Goal: Task Accomplishment & Management: Use online tool/utility

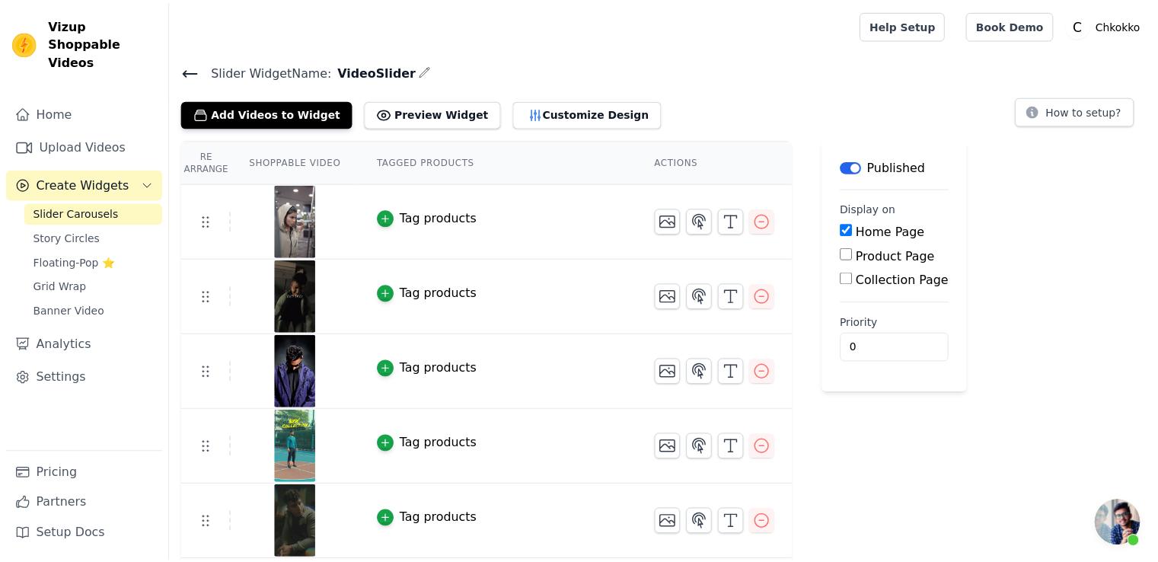
scroll to position [79, 0]
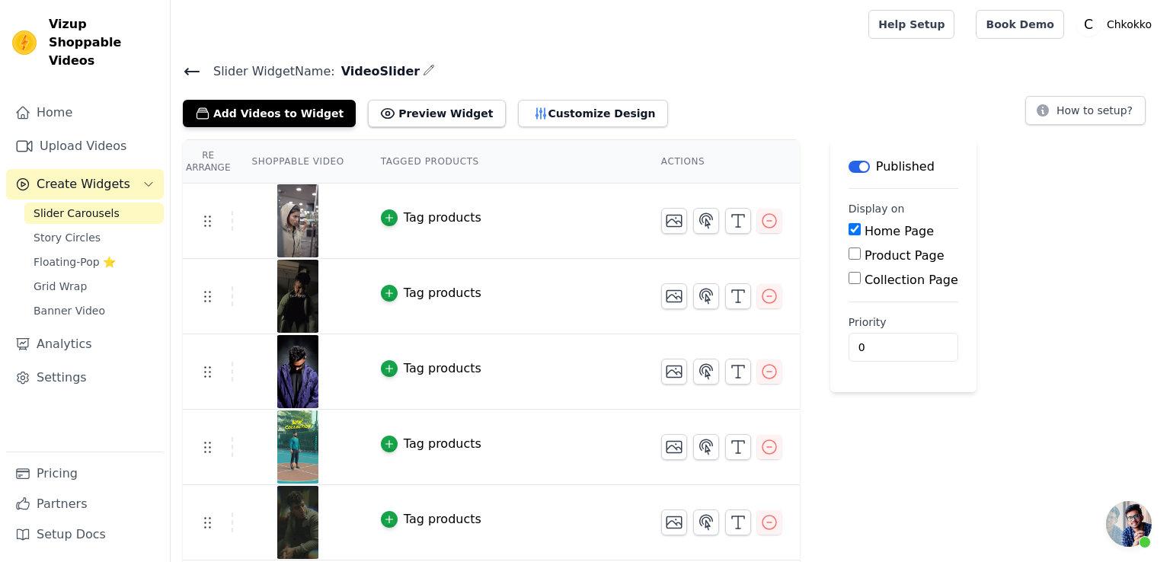
click at [184, 72] on icon at bounding box center [192, 71] width 18 height 18
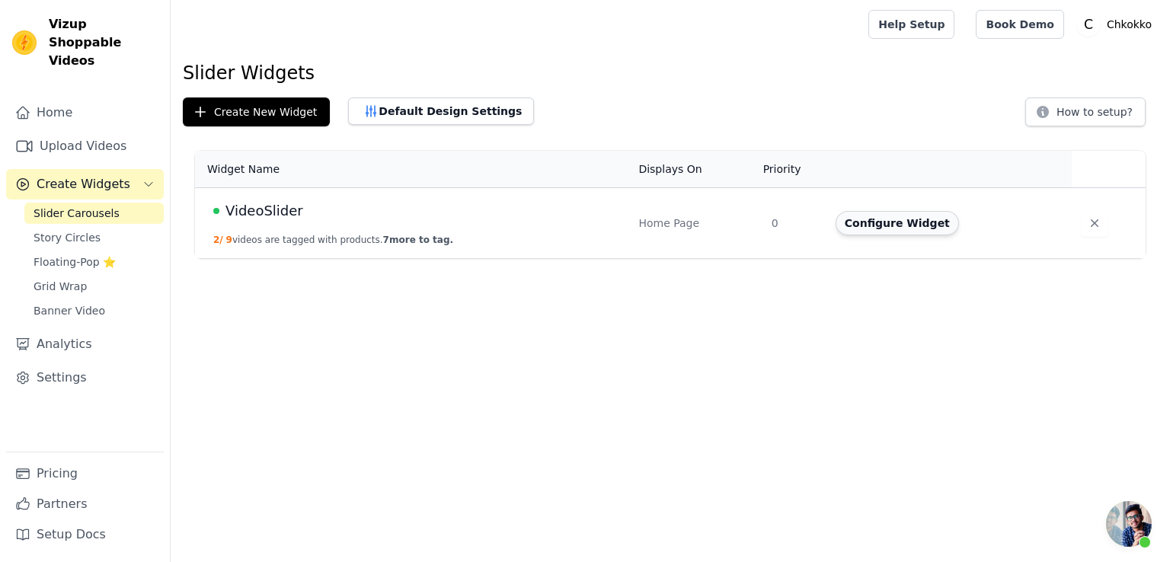
click at [886, 225] on button "Configure Widget" at bounding box center [896, 223] width 123 height 24
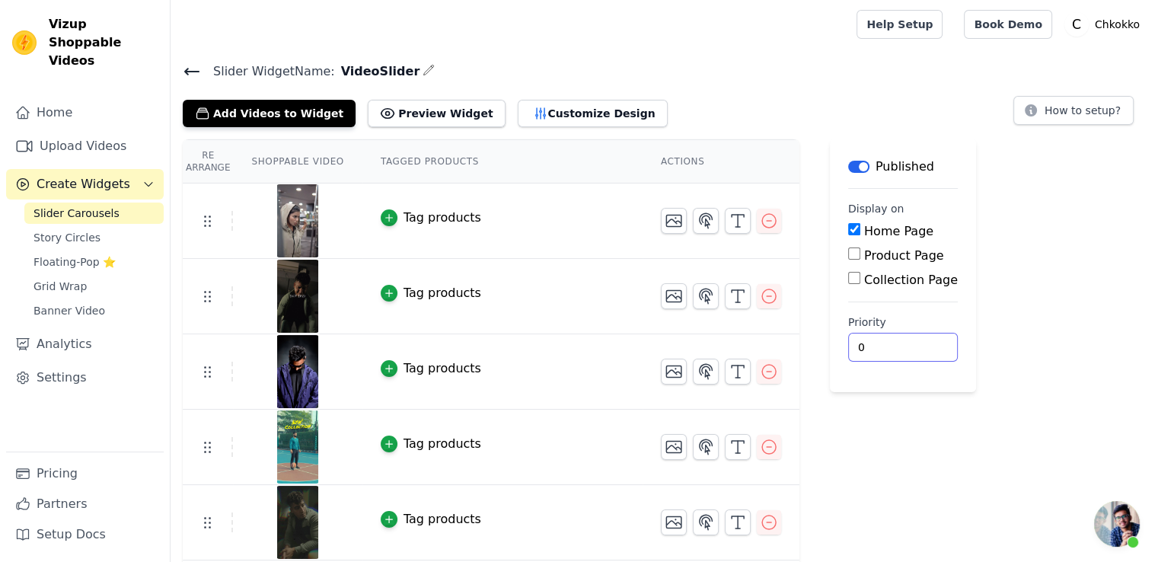
drag, startPoint x: 857, startPoint y: 345, endPoint x: 838, endPoint y: 343, distance: 19.2
click at [848, 343] on input "0" at bounding box center [903, 347] width 110 height 29
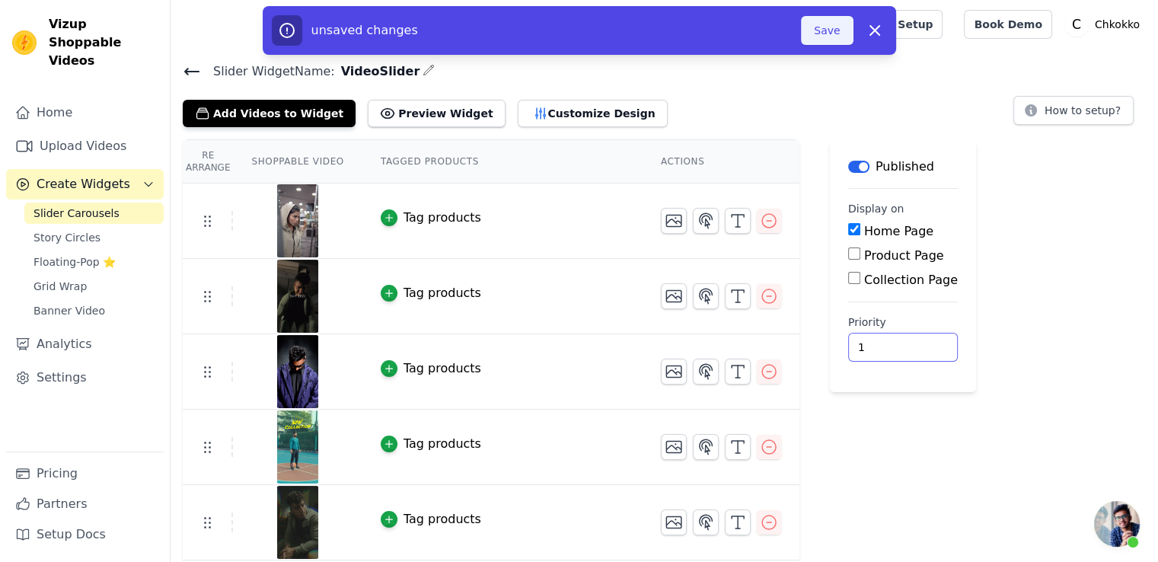
type input "1"
click at [828, 40] on button "Save" at bounding box center [827, 30] width 52 height 29
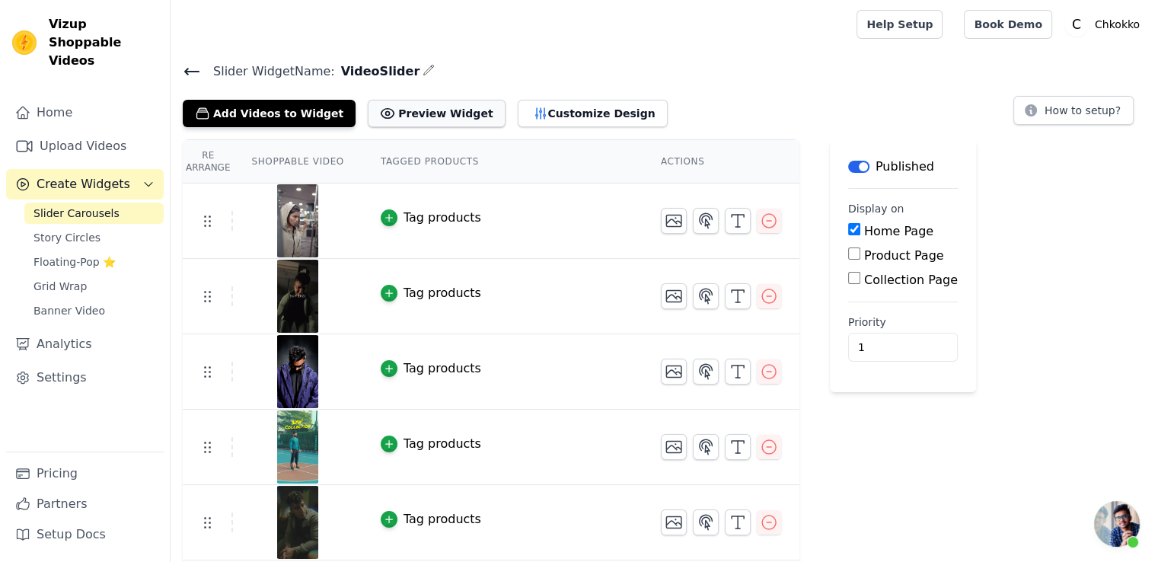
click at [437, 117] on button "Preview Widget" at bounding box center [436, 113] width 137 height 27
click at [550, 114] on button "Customize Design" at bounding box center [593, 113] width 150 height 27
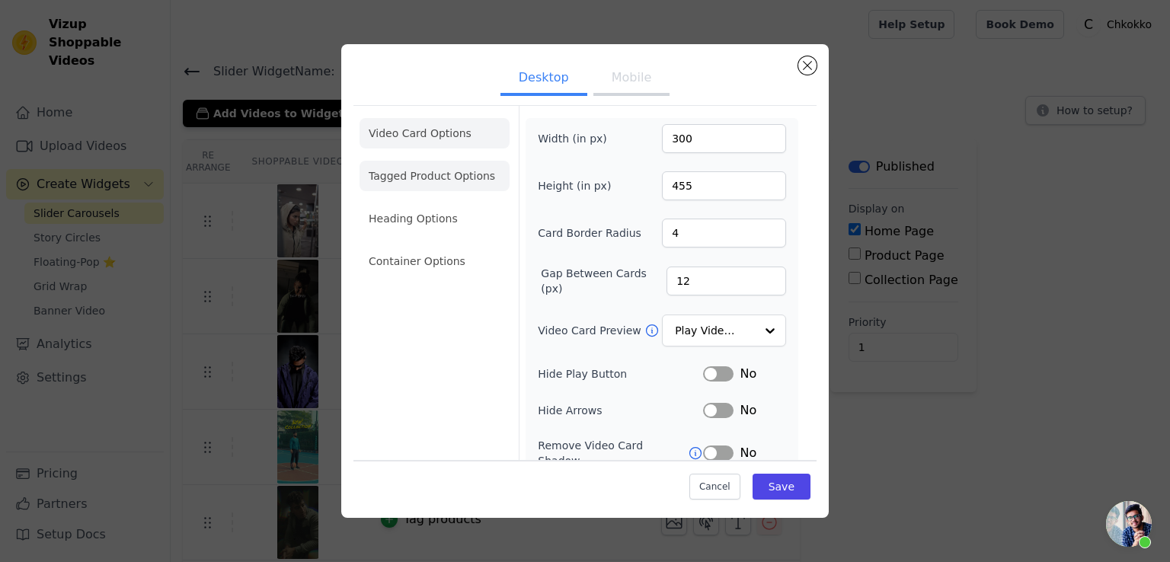
click at [456, 177] on li "Tagged Product Options" at bounding box center [434, 176] width 150 height 30
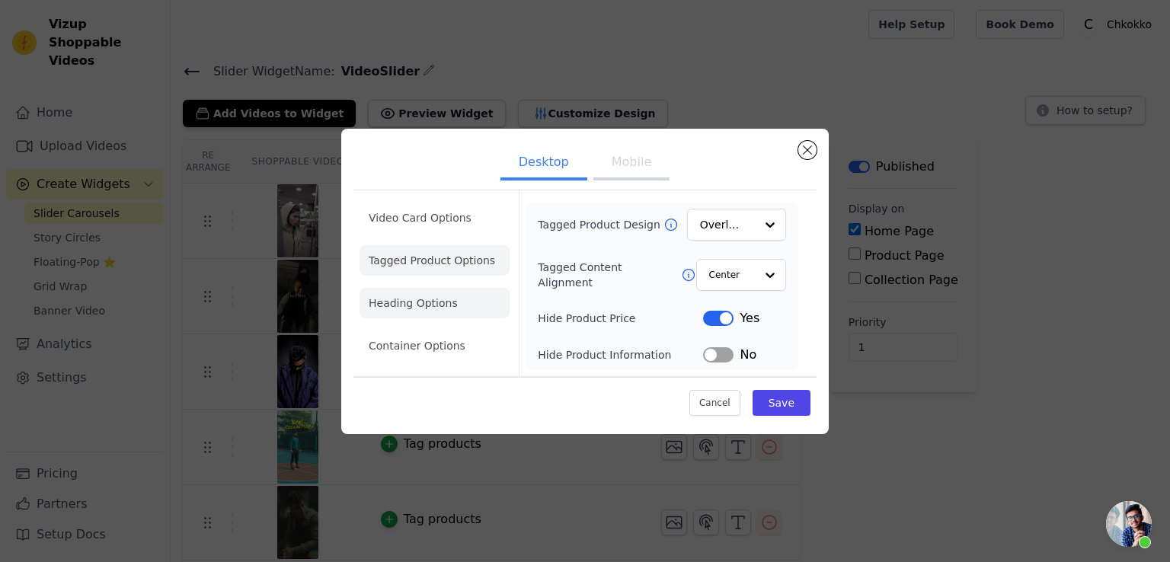
click at [411, 298] on li "Heading Options" at bounding box center [434, 303] width 150 height 30
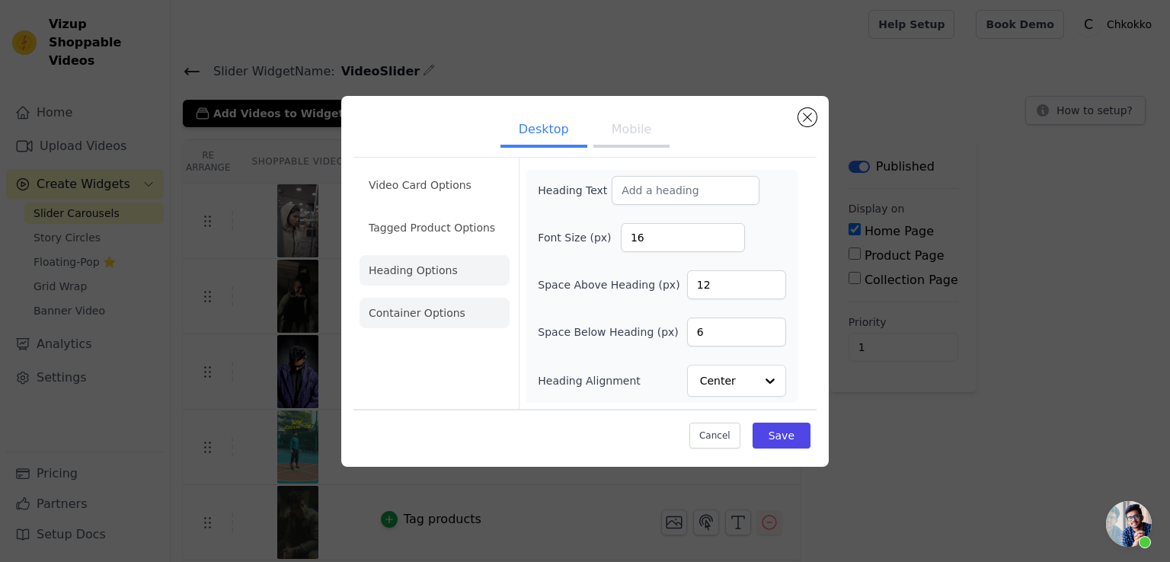
click at [439, 318] on li "Container Options" at bounding box center [434, 313] width 150 height 30
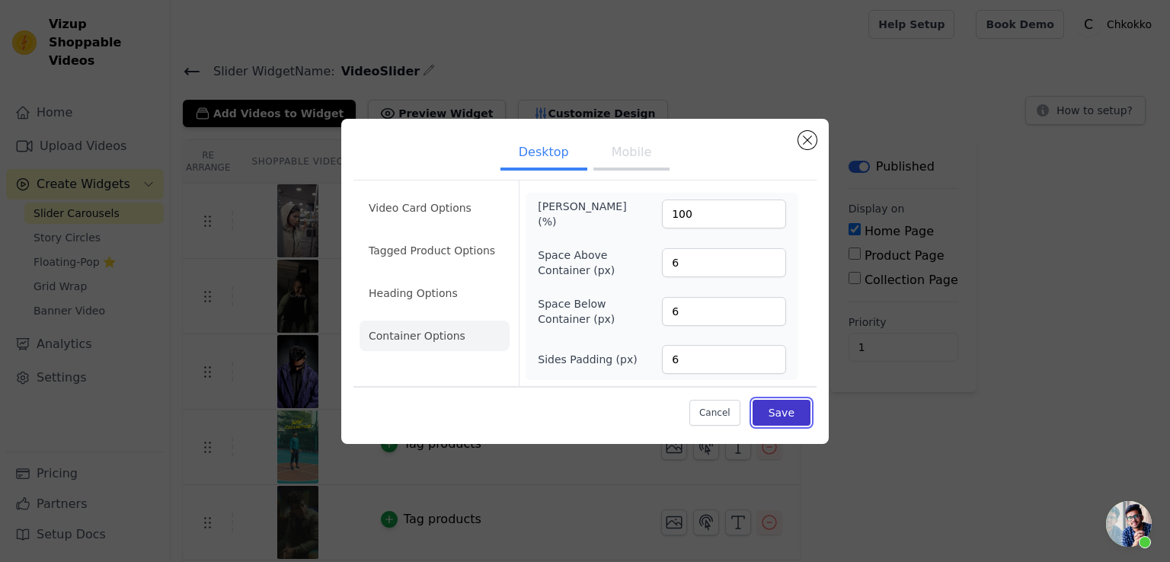
click at [774, 421] on button "Save" at bounding box center [781, 413] width 58 height 26
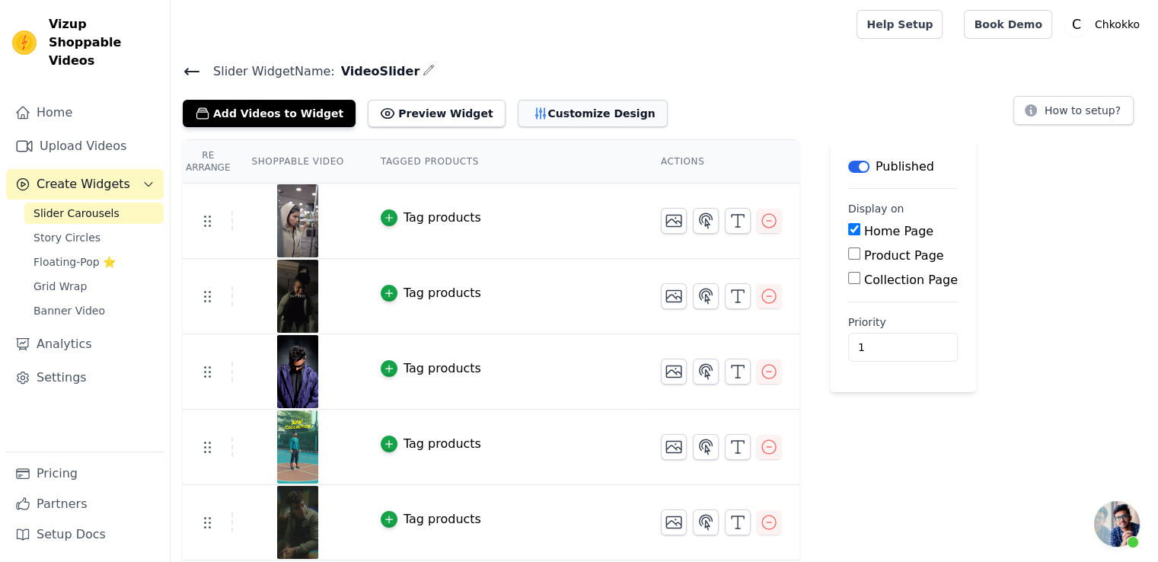
click at [518, 107] on button "Customize Design" at bounding box center [593, 113] width 150 height 27
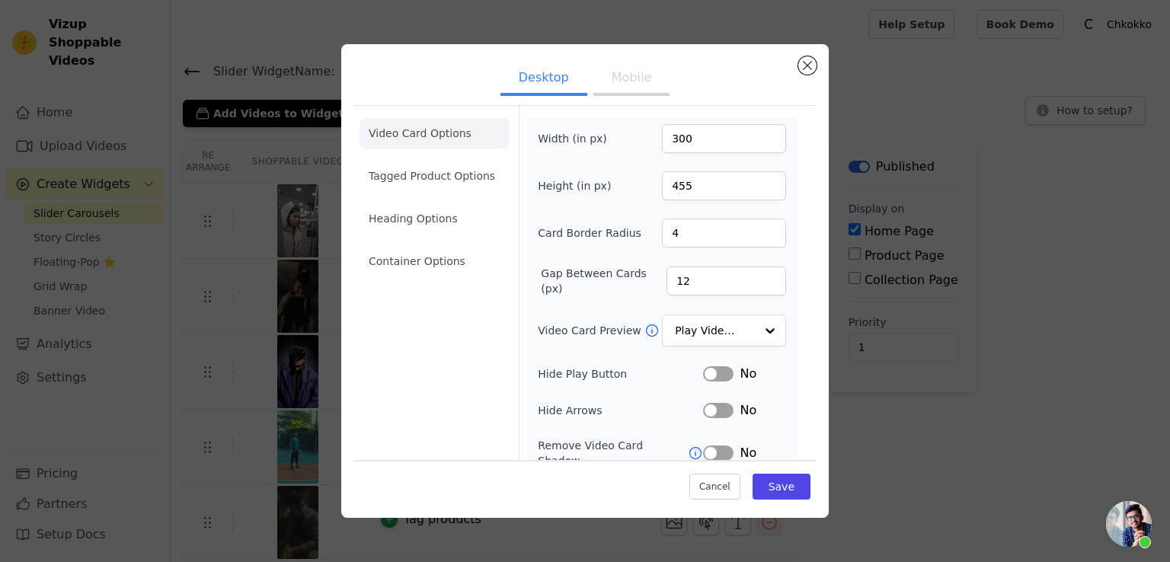
click at [703, 407] on button "Label" at bounding box center [718, 410] width 30 height 15
click at [767, 478] on button "Save" at bounding box center [781, 487] width 58 height 26
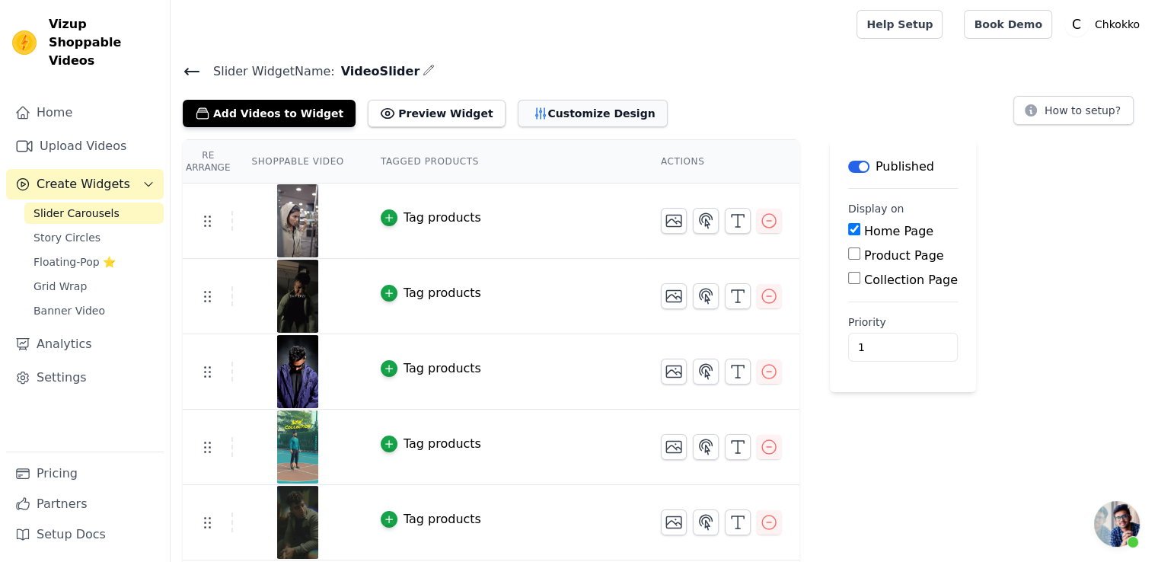
click at [518, 107] on button "Customize Design" at bounding box center [593, 113] width 150 height 27
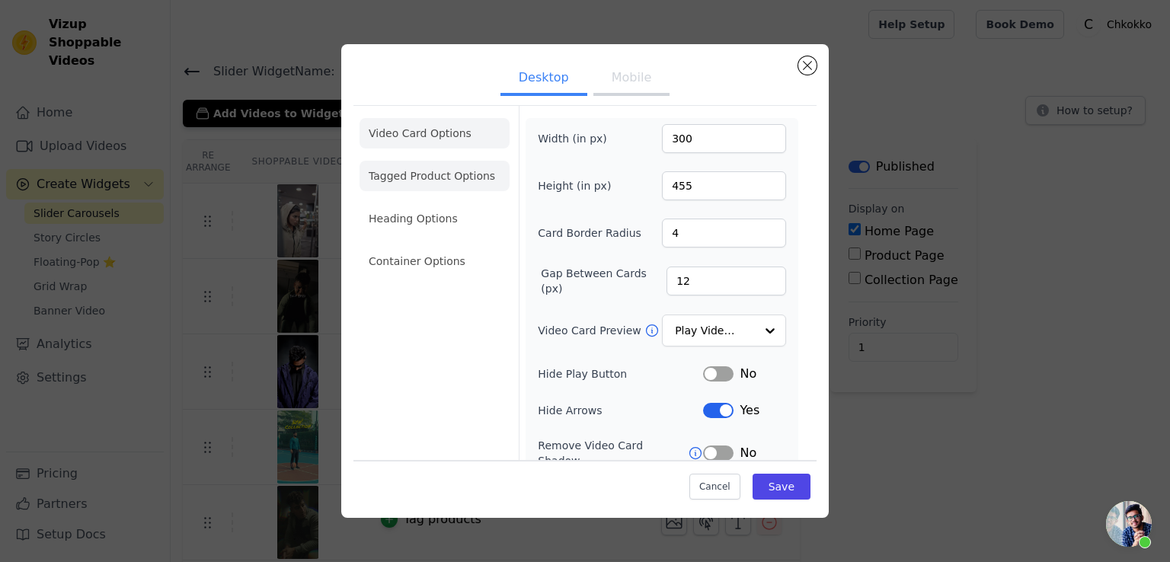
click at [434, 178] on li "Tagged Product Options" at bounding box center [434, 176] width 150 height 30
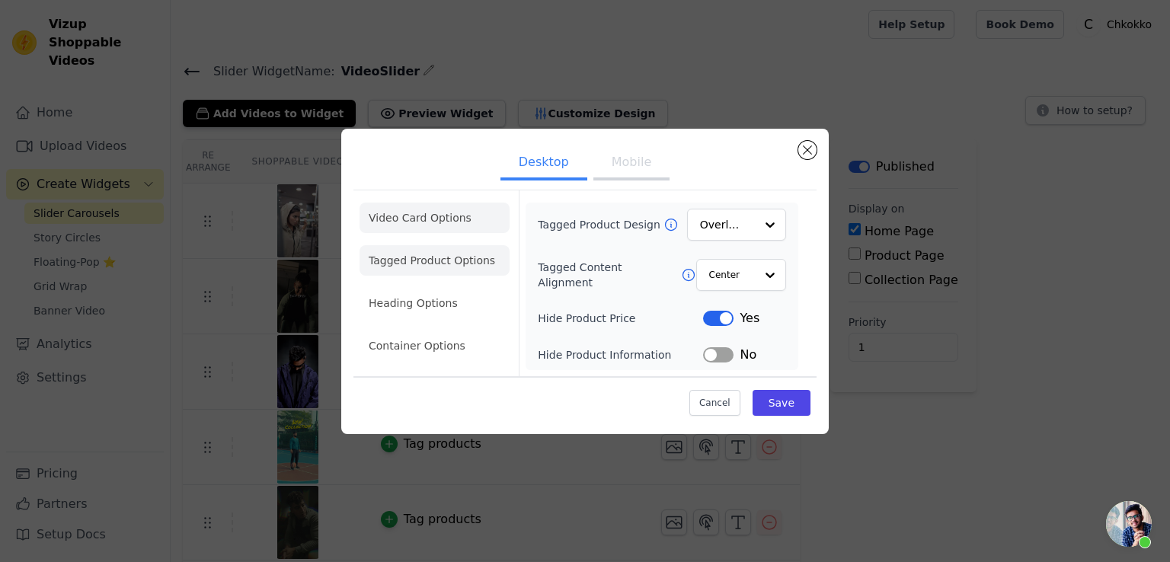
click at [431, 229] on li "Video Card Options" at bounding box center [434, 218] width 150 height 30
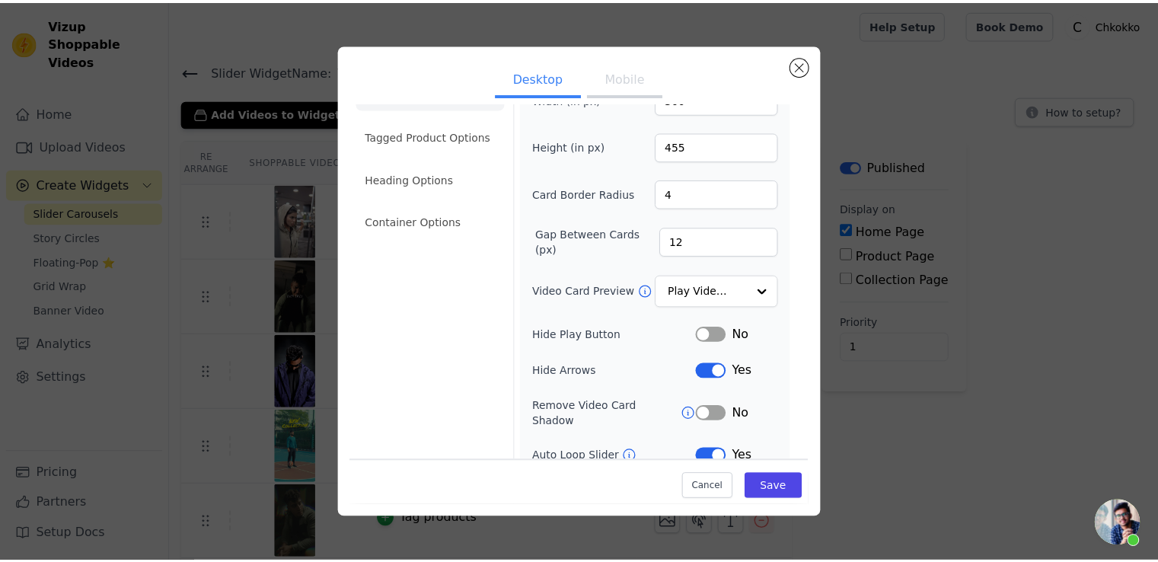
scroll to position [76, 0]
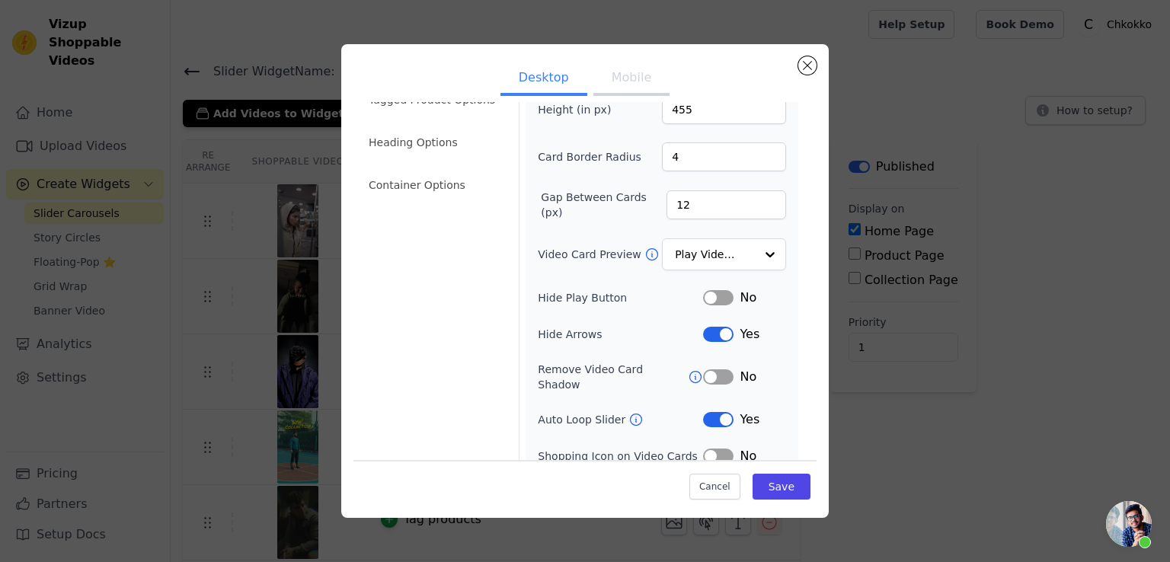
click at [714, 321] on div "Width (in px) 300 Height (in px) 455 Card Border Radius 4 Gap Between Cards (px…" at bounding box center [662, 275] width 248 height 454
click at [711, 333] on button "Label" at bounding box center [718, 334] width 30 height 15
click at [778, 501] on div "Cancel Save" at bounding box center [584, 483] width 463 height 46
click at [789, 485] on button "Save" at bounding box center [781, 487] width 58 height 26
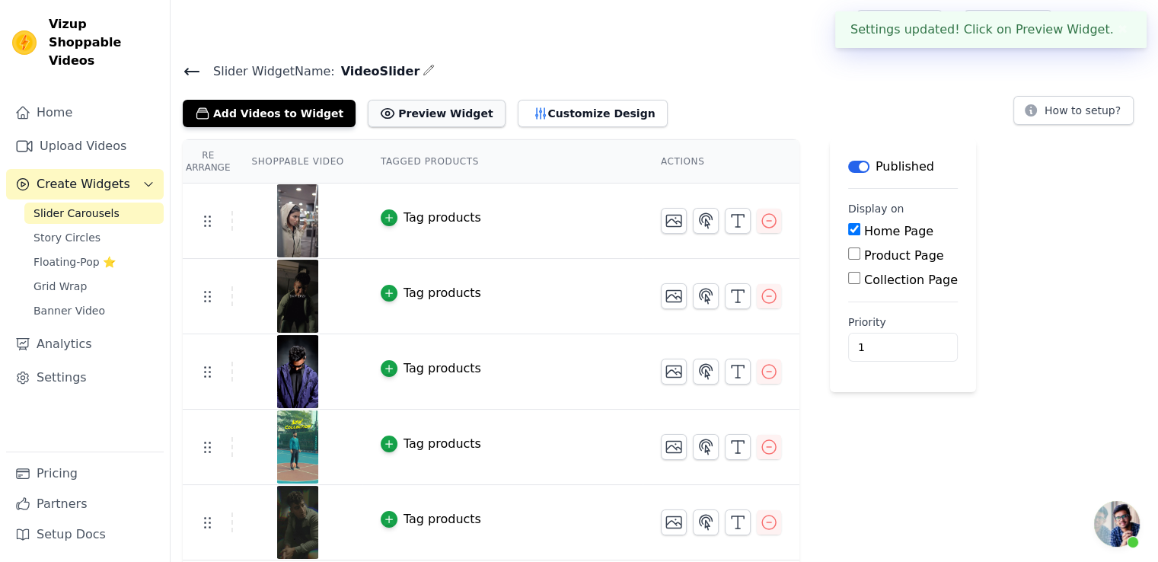
click at [397, 101] on button "Preview Widget" at bounding box center [436, 113] width 137 height 27
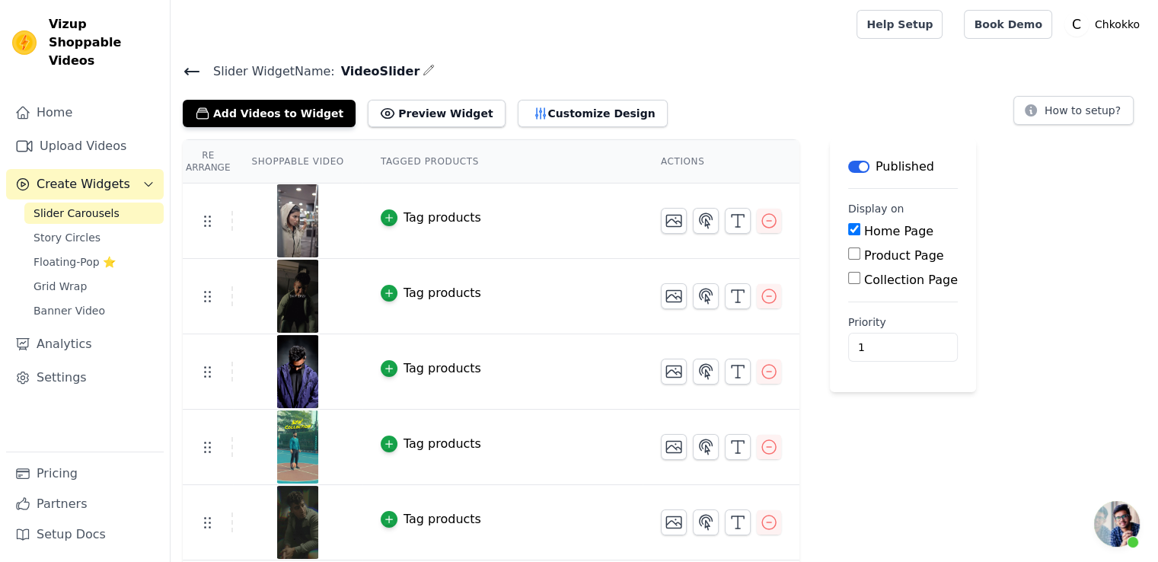
click at [1129, 532] on span "Open chat" at bounding box center [1117, 524] width 46 height 46
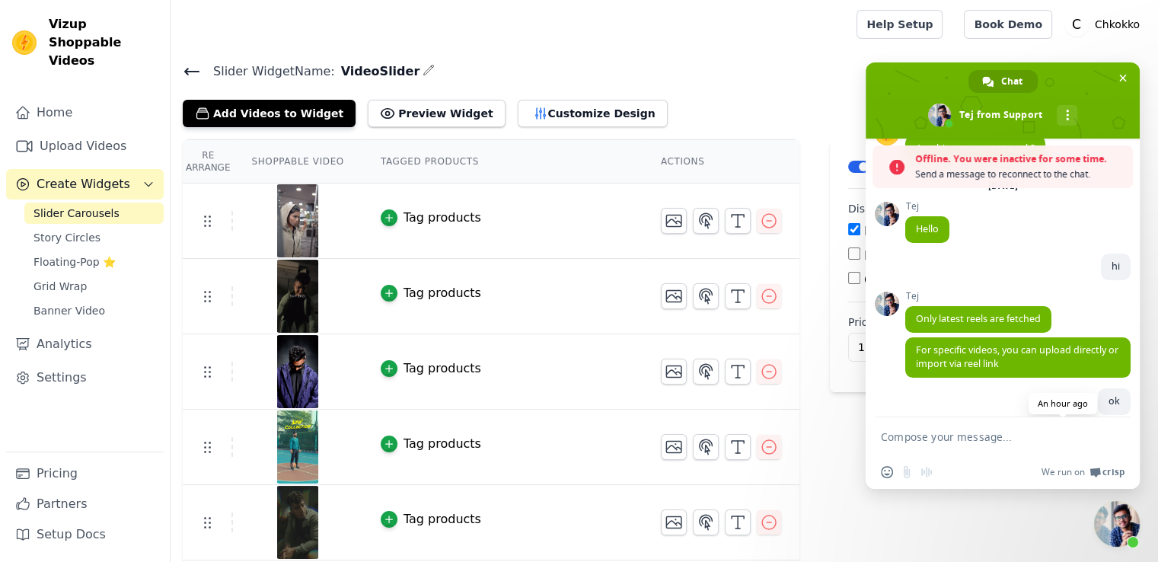
scroll to position [143, 0]
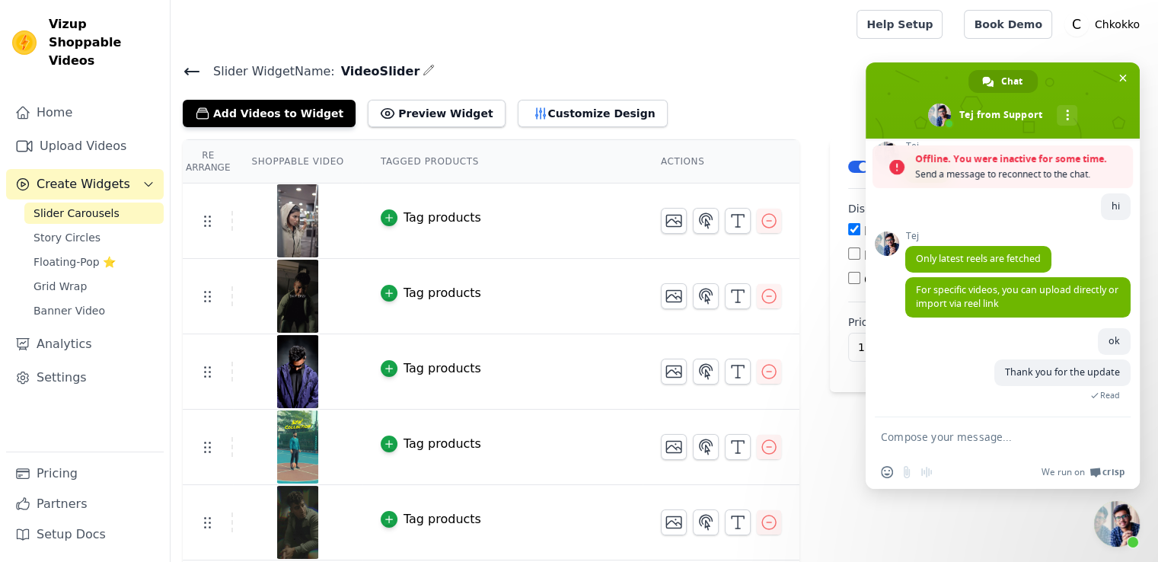
click at [954, 442] on textarea "Compose your message..." at bounding box center [987, 436] width 213 height 38
paste textarea "The side arrow is not visible, and when we play one of the videos, the Add to C…"
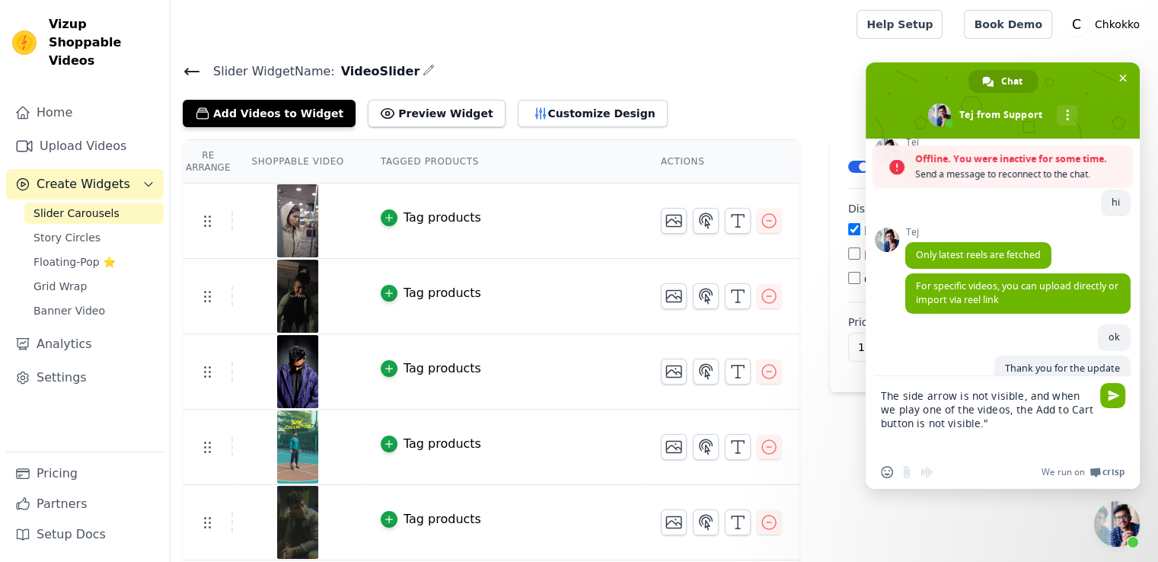
scroll to position [0, 0]
drag, startPoint x: 982, startPoint y: 421, endPoint x: 995, endPoint y: 423, distance: 12.3
click at [995, 423] on textarea "The side arrow is not visible, and when we play one of the videos, the Add to C…" at bounding box center [987, 415] width 213 height 79
type textarea "The side arrow is not visible, and when we play one of the videos, the Add to C…"
click at [1119, 397] on span "Send" at bounding box center [1112, 395] width 25 height 25
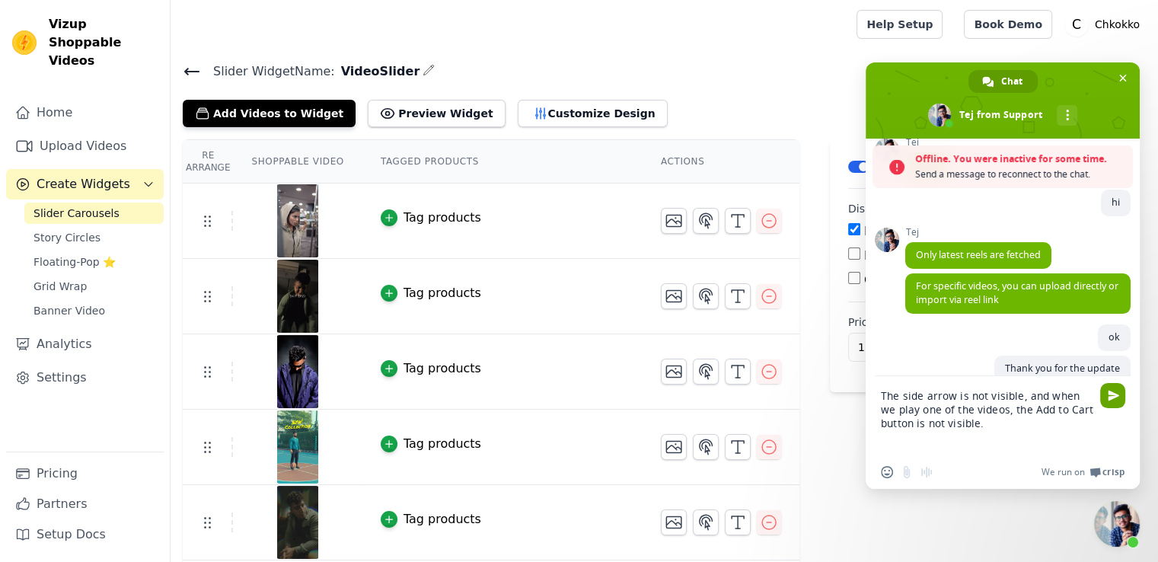
scroll to position [136, 0]
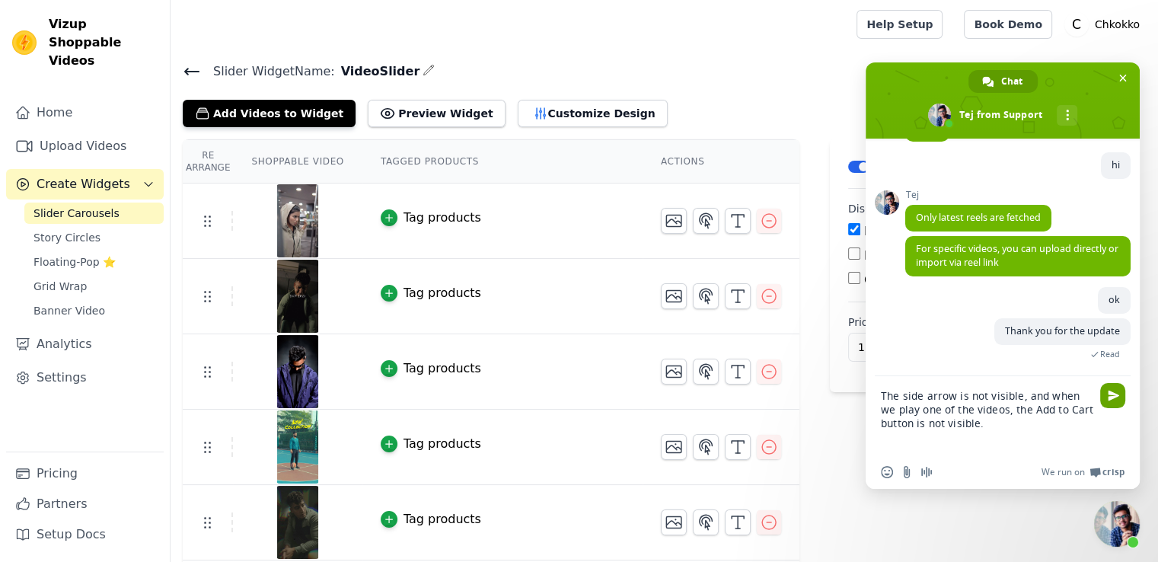
click at [1108, 396] on span "Send" at bounding box center [1113, 395] width 11 height 11
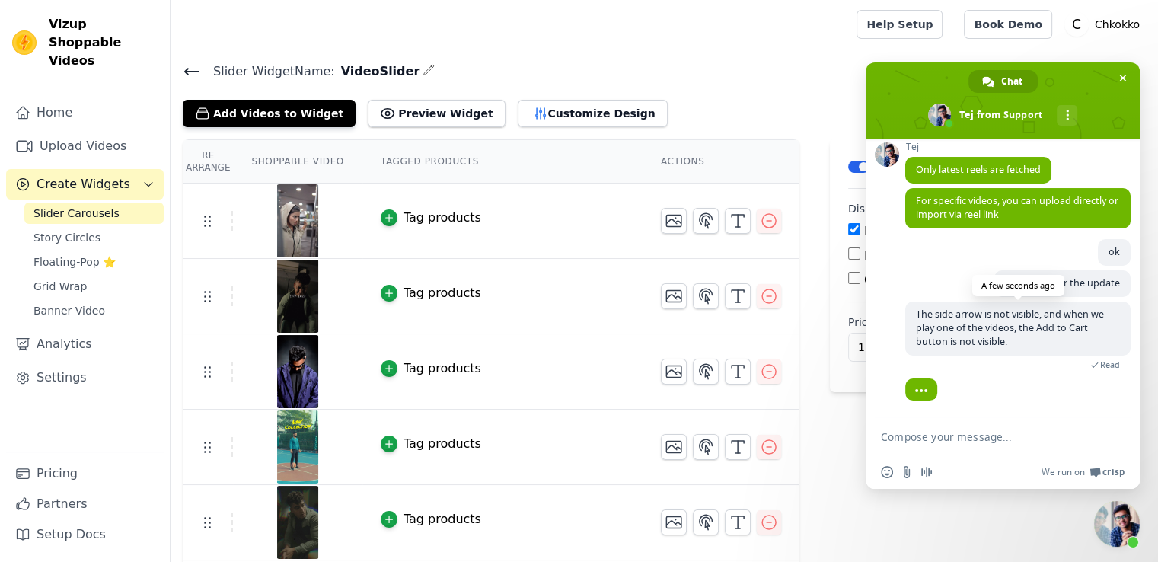
scroll to position [222, 0]
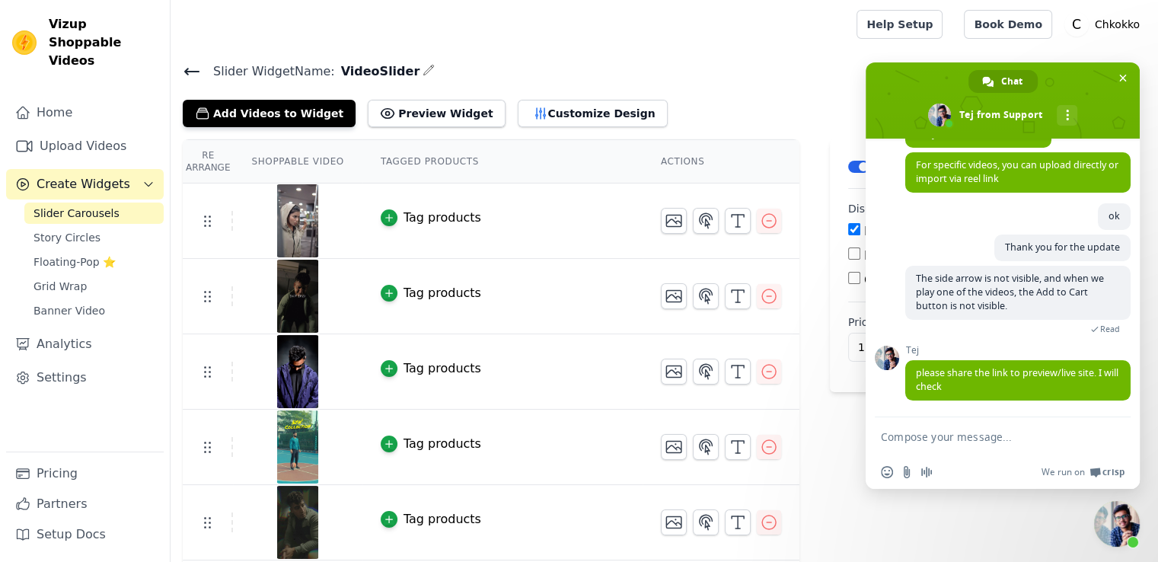
click at [946, 447] on textarea "Compose your message..." at bounding box center [987, 436] width 213 height 38
paste textarea "[URL][DOMAIN_NAME]"
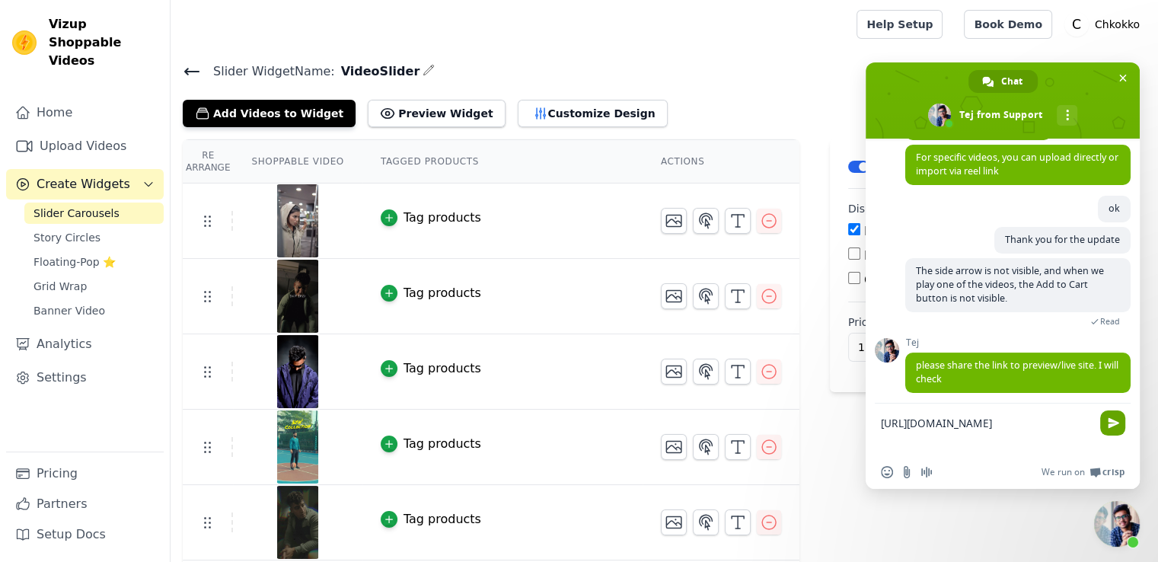
type textarea "[URL][DOMAIN_NAME]"
click at [1110, 426] on span "Send" at bounding box center [1113, 422] width 11 height 11
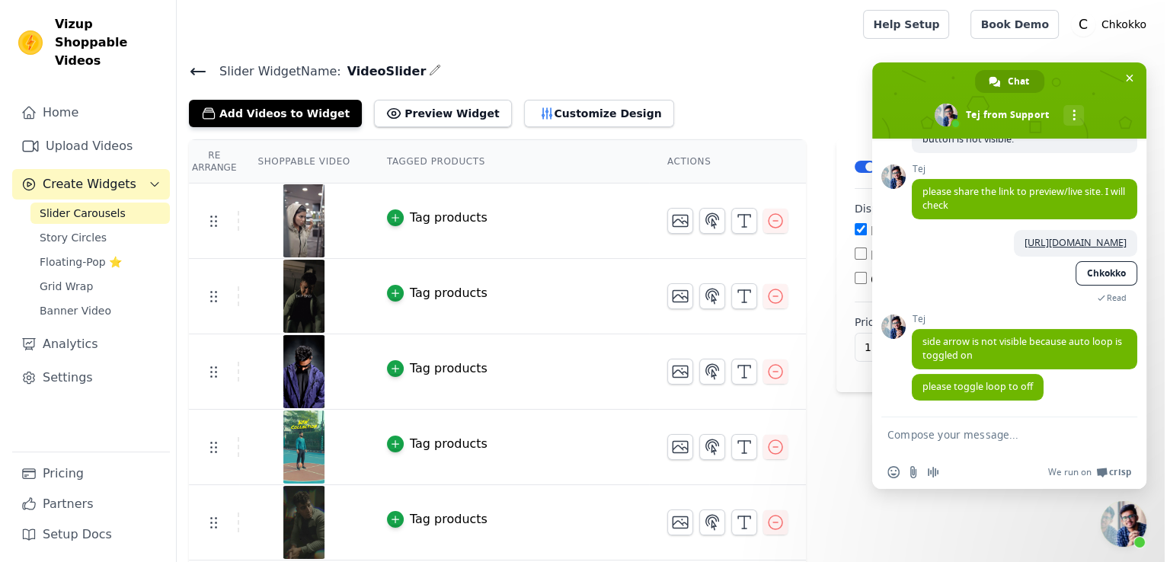
scroll to position [405, 0]
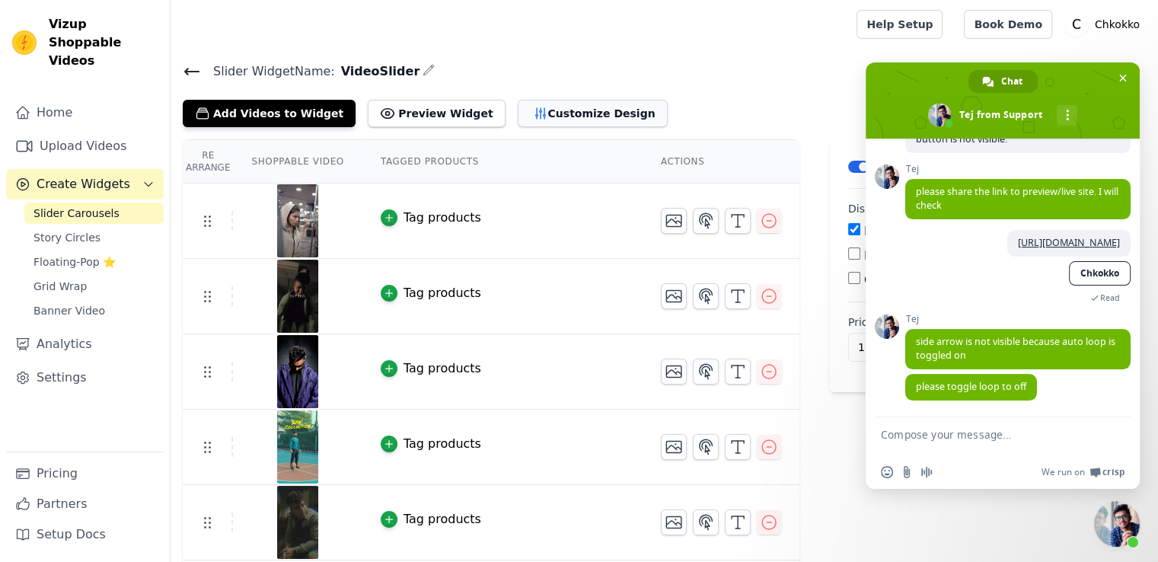
click at [520, 104] on button "Customize Design" at bounding box center [593, 113] width 150 height 27
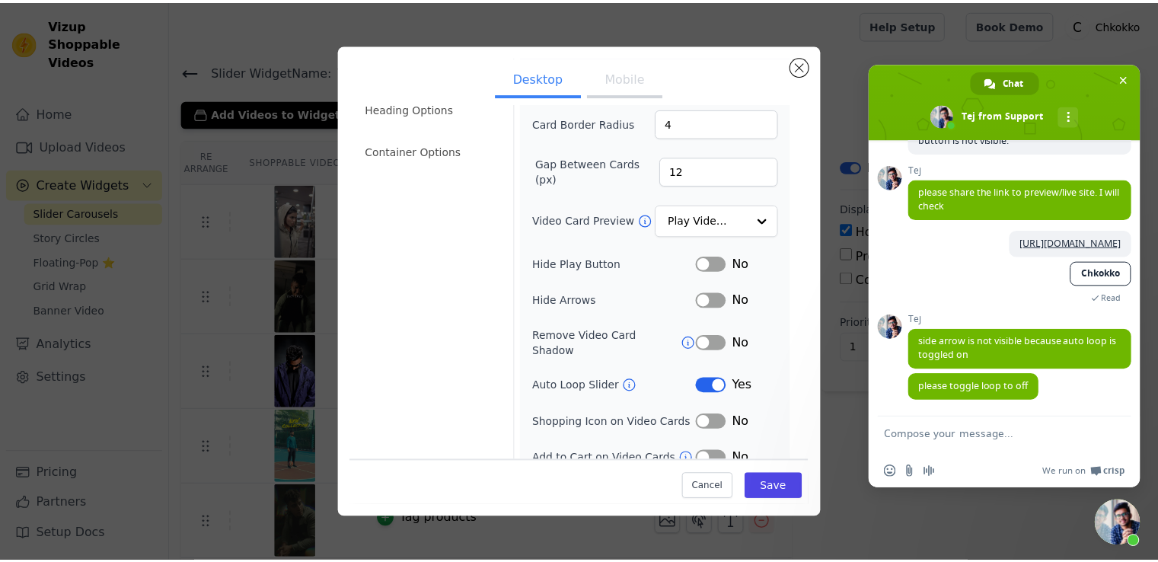
scroll to position [114, 0]
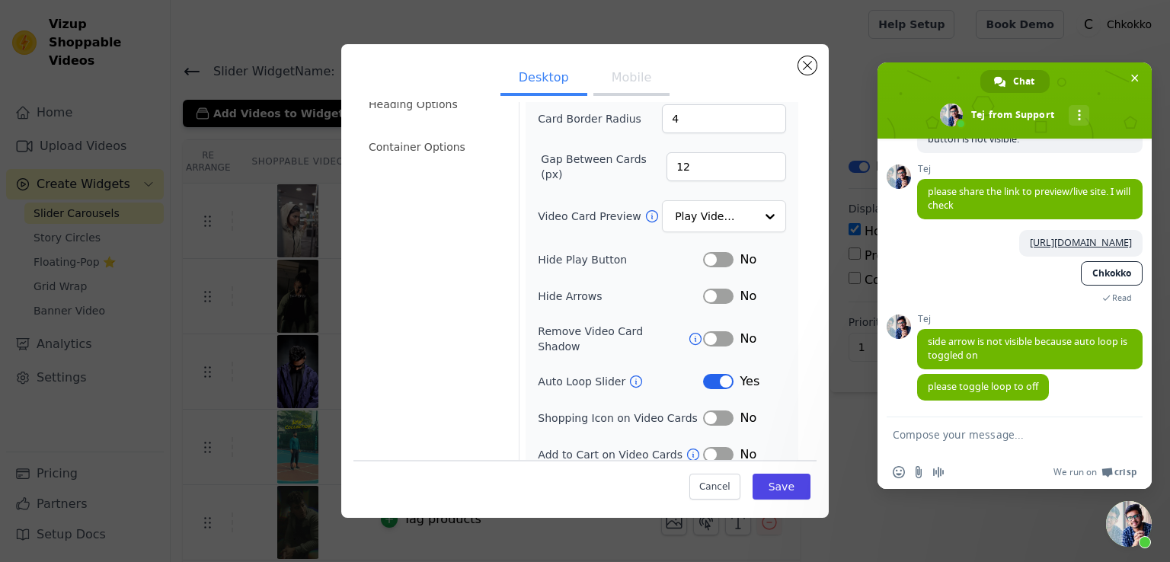
click at [703, 374] on button "Label" at bounding box center [718, 381] width 30 height 15
click at [773, 490] on button "Save" at bounding box center [781, 487] width 58 height 26
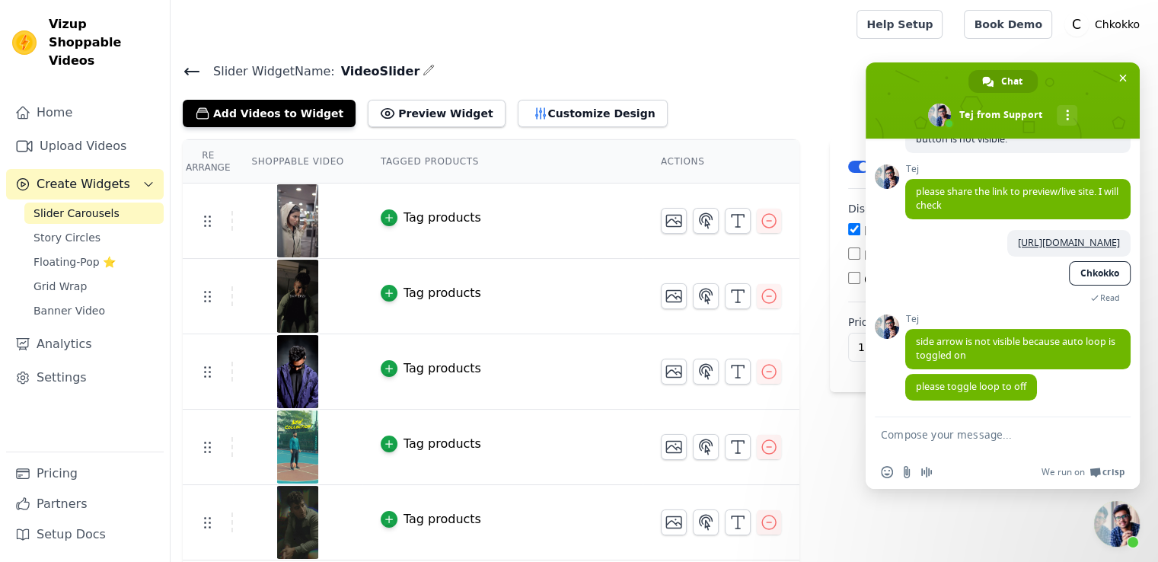
click at [932, 442] on textarea "Compose your message..." at bounding box center [987, 436] width 213 height 38
type textarea "Done"
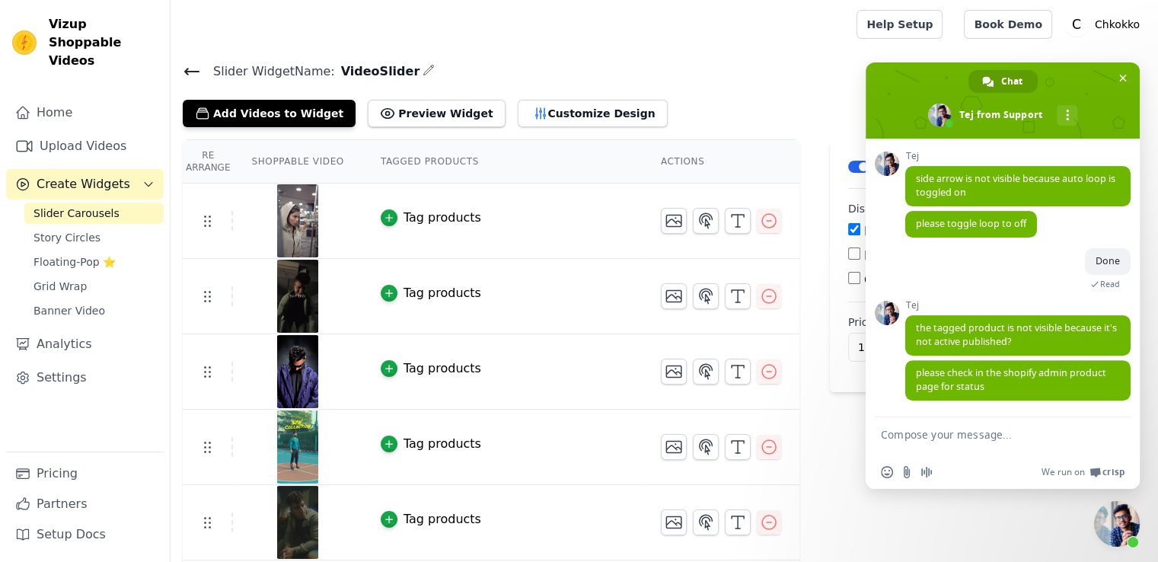
scroll to position [557, 0]
click at [922, 437] on textarea "Compose your message..." at bounding box center [987, 436] width 213 height 38
type textarea "let me chekc"
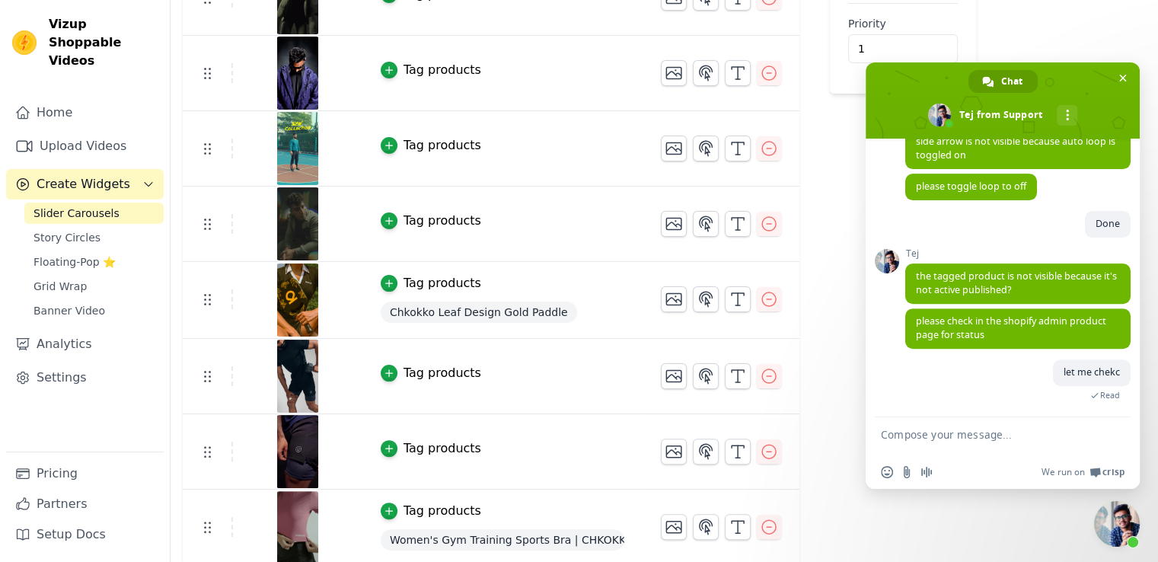
scroll to position [301, 0]
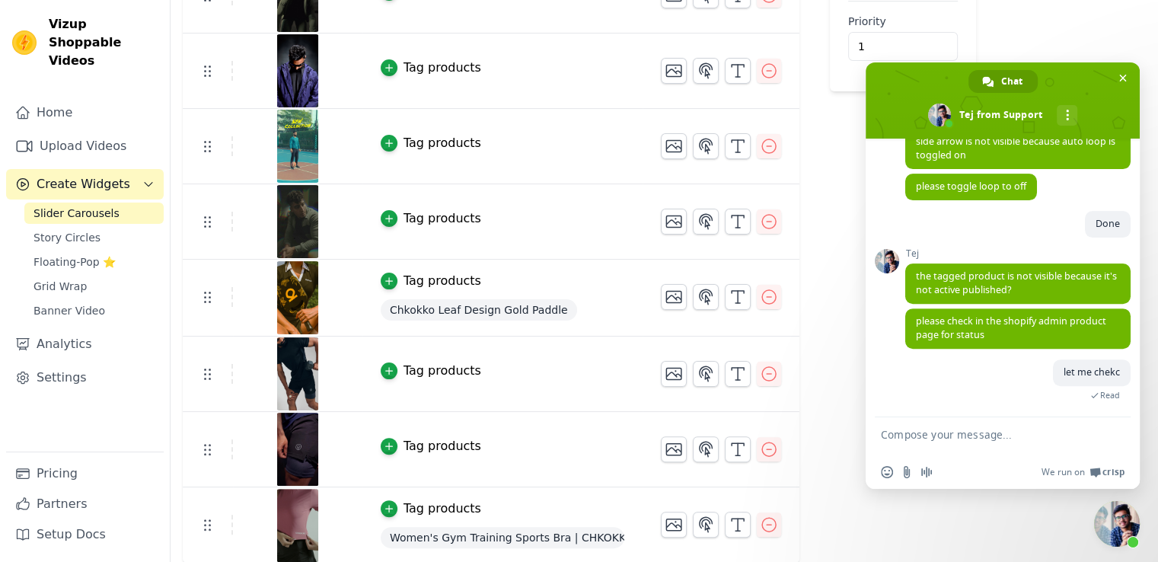
click at [477, 527] on span "Women's Gym Training Sports Bra | CHKOKKO" at bounding box center [503, 537] width 244 height 21
click at [407, 504] on div "Tag products" at bounding box center [443, 509] width 78 height 18
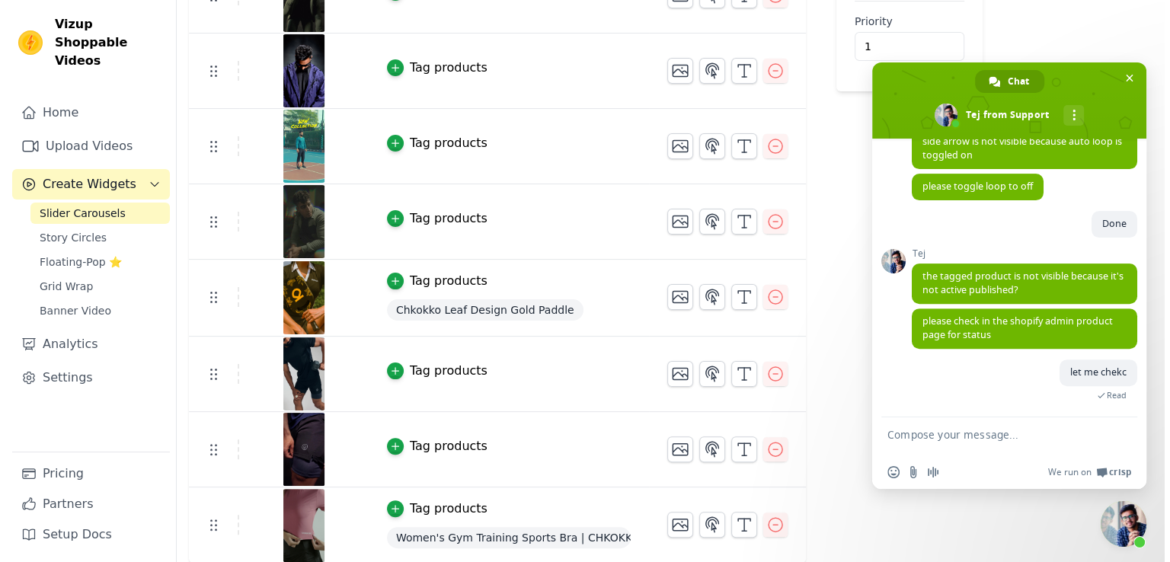
scroll to position [0, 0]
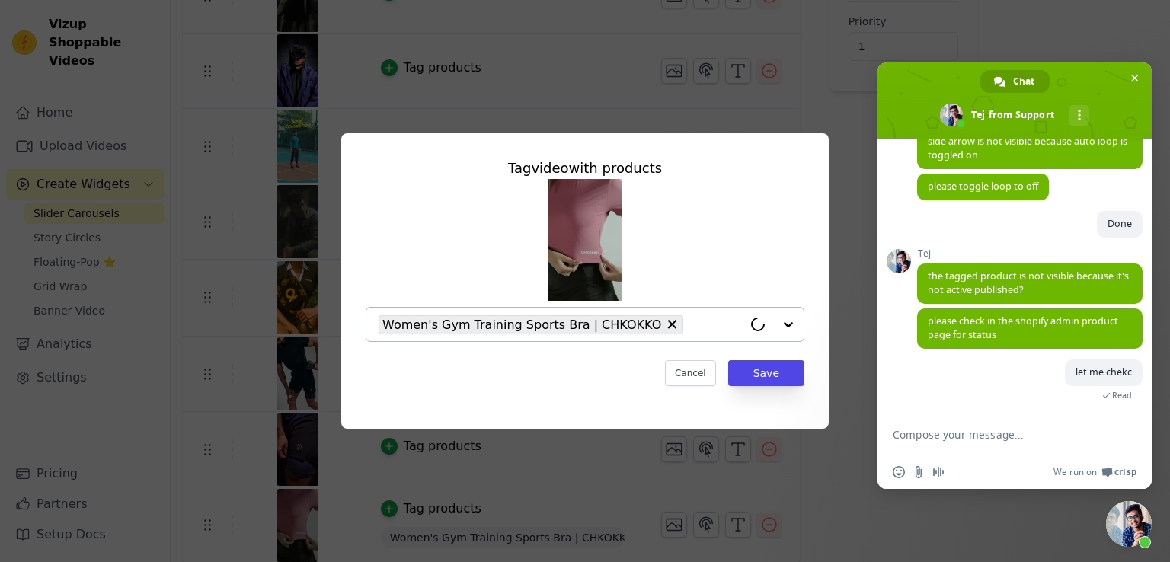
click at [691, 327] on input "text" at bounding box center [717, 324] width 52 height 18
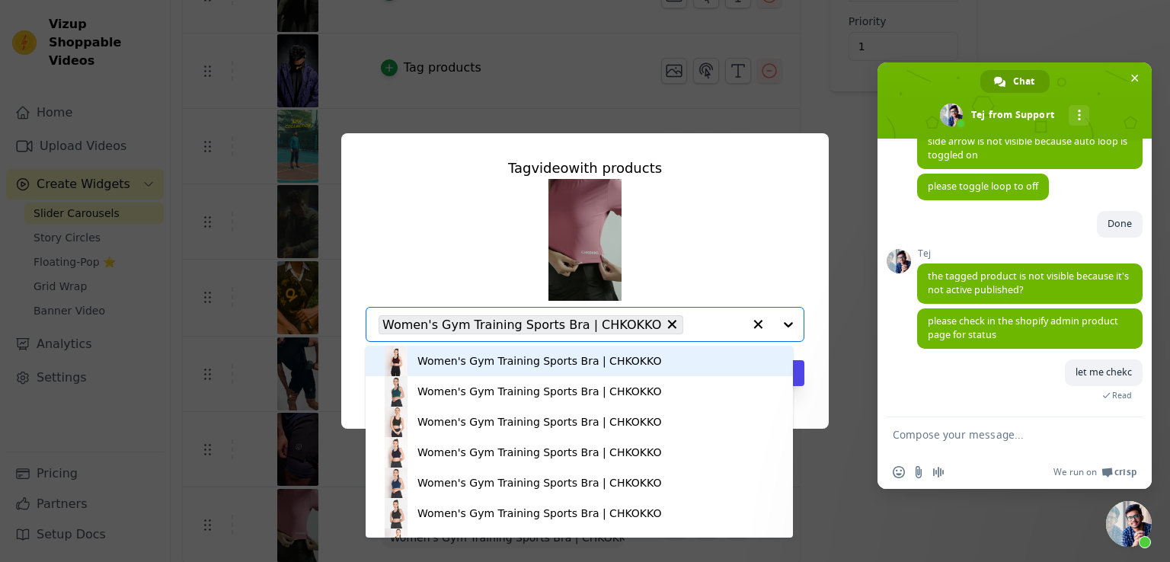
paste input "Women Round Neck Half Sleeve Sports Crop Top"
type input "Women Round Neck Half Sleeve Sports Crop Top"
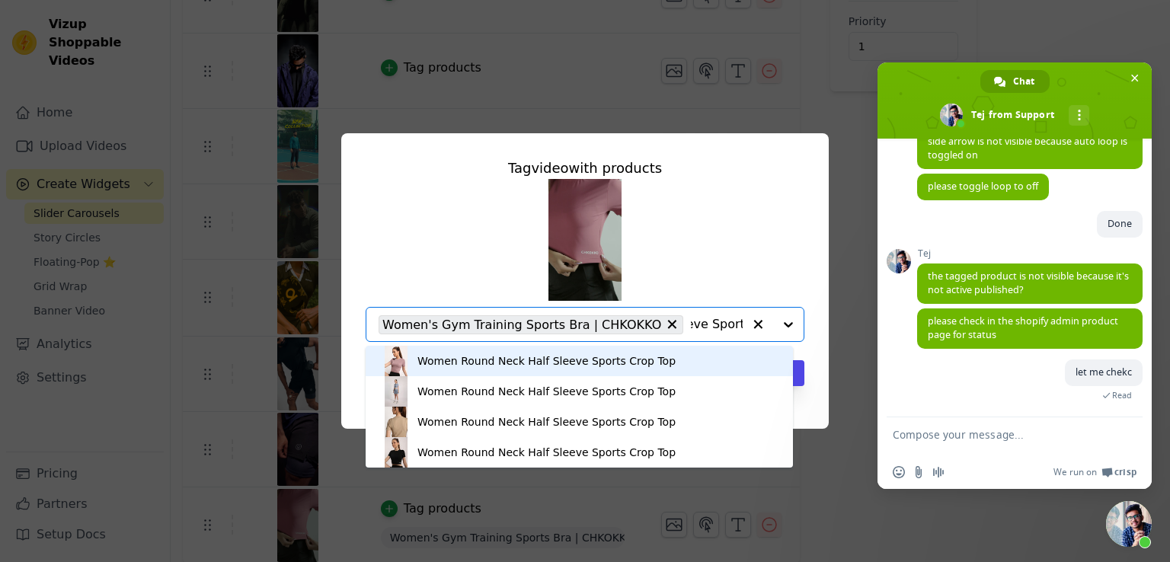
click at [562, 363] on div "Women Round Neck Half Sleeve Sports Crop Top" at bounding box center [546, 360] width 258 height 15
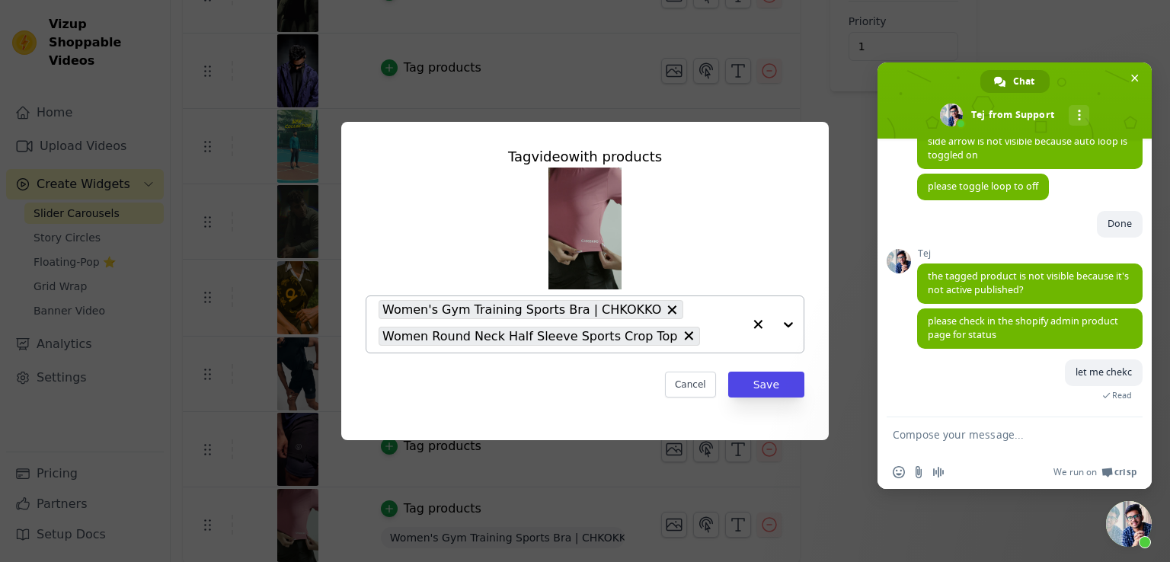
click at [664, 311] on icon at bounding box center [671, 309] width 15 height 15
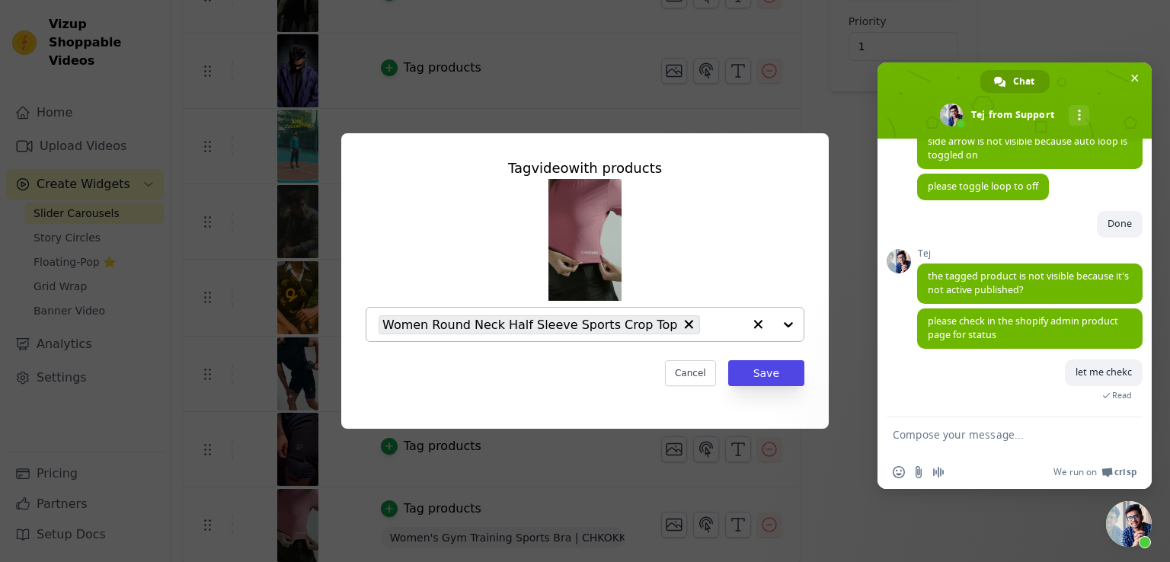
click at [707, 325] on input "text" at bounding box center [725, 324] width 36 height 18
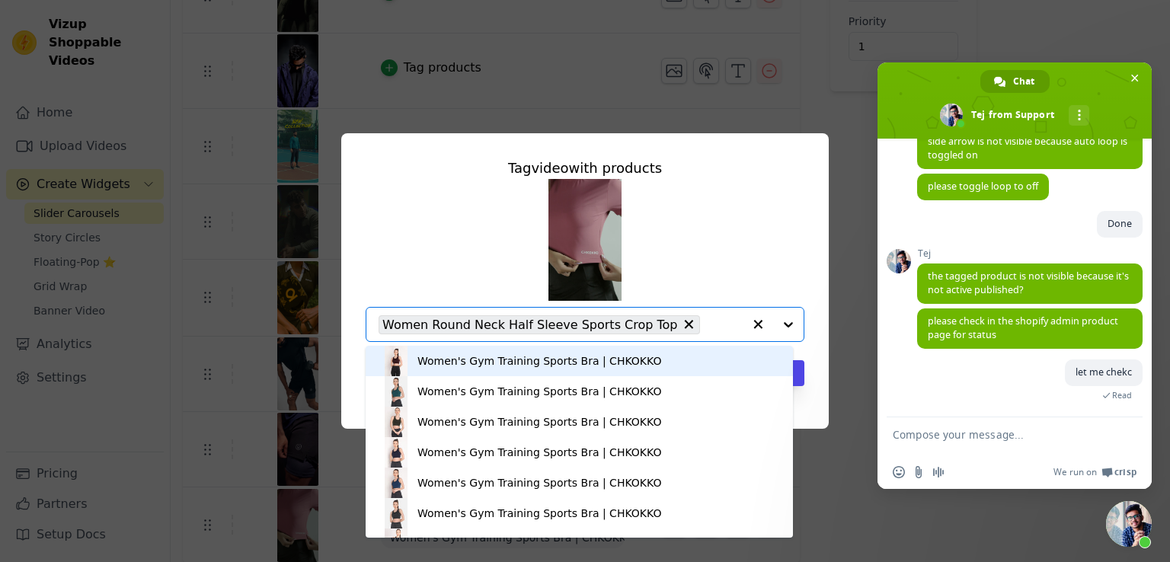
paste input "Women Round Neck Half Sleeve Sports Crop Top"
type input "Women Round Neck Half Sleeve Sports Crop Top"
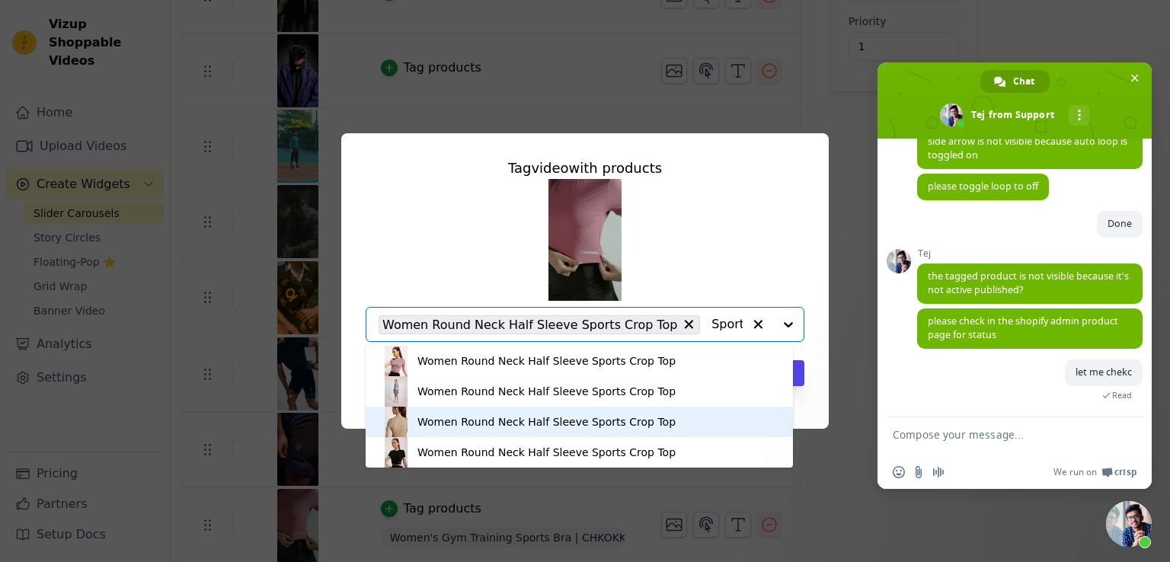
click at [466, 421] on div "Women Round Neck Half Sleeve Sports Crop Top" at bounding box center [546, 421] width 258 height 15
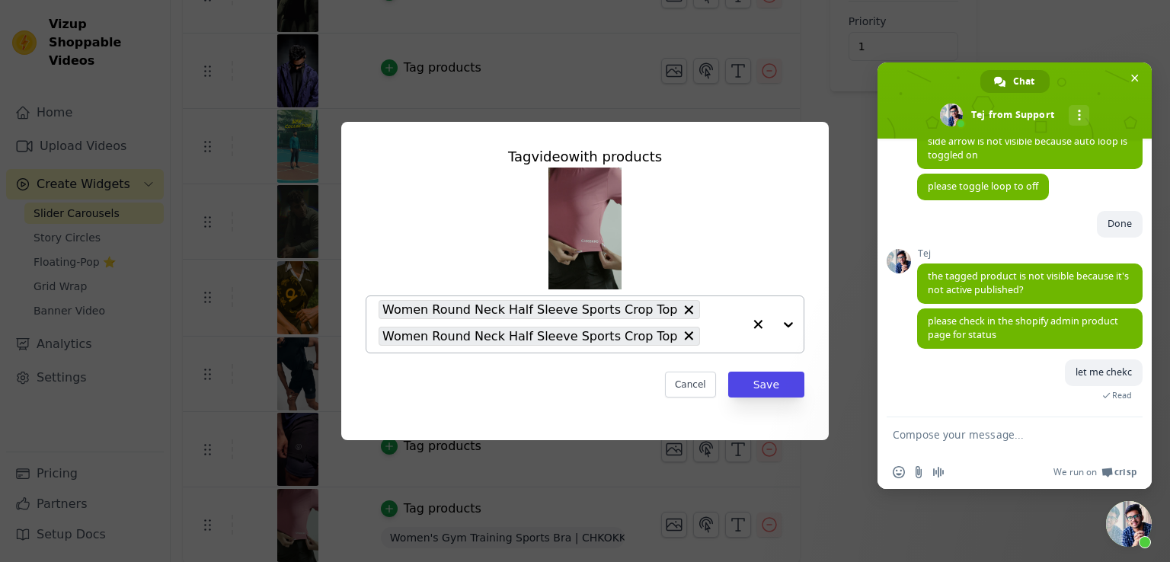
paste input "Women Round Neck Half Sleeve Sports Crop Top"
type input "Women Round Neck Half Sleeve Sports Crop Top"
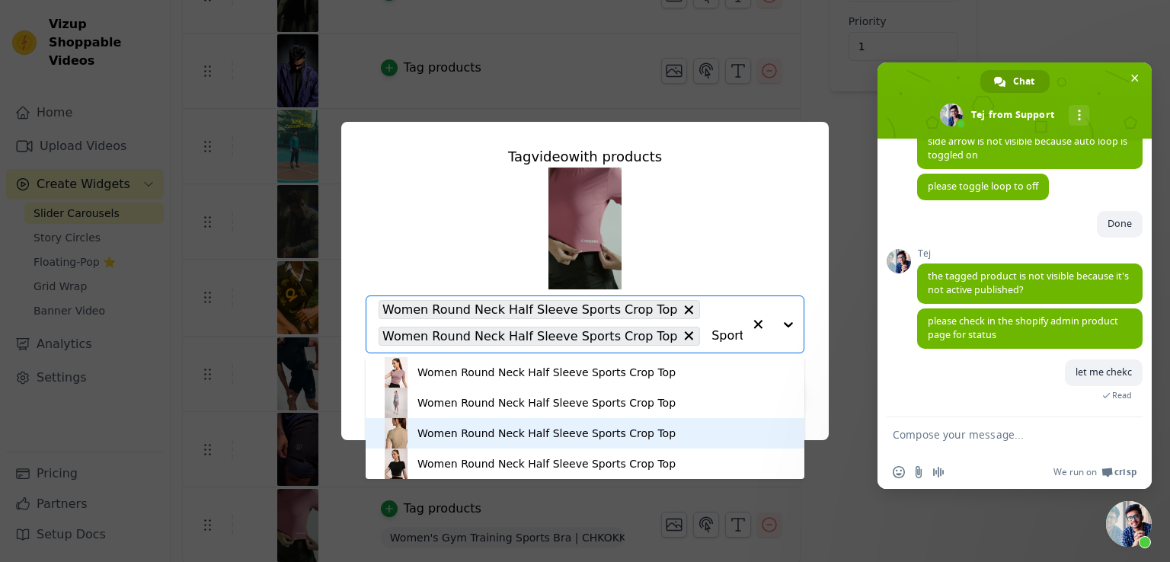
scroll to position [4, 0]
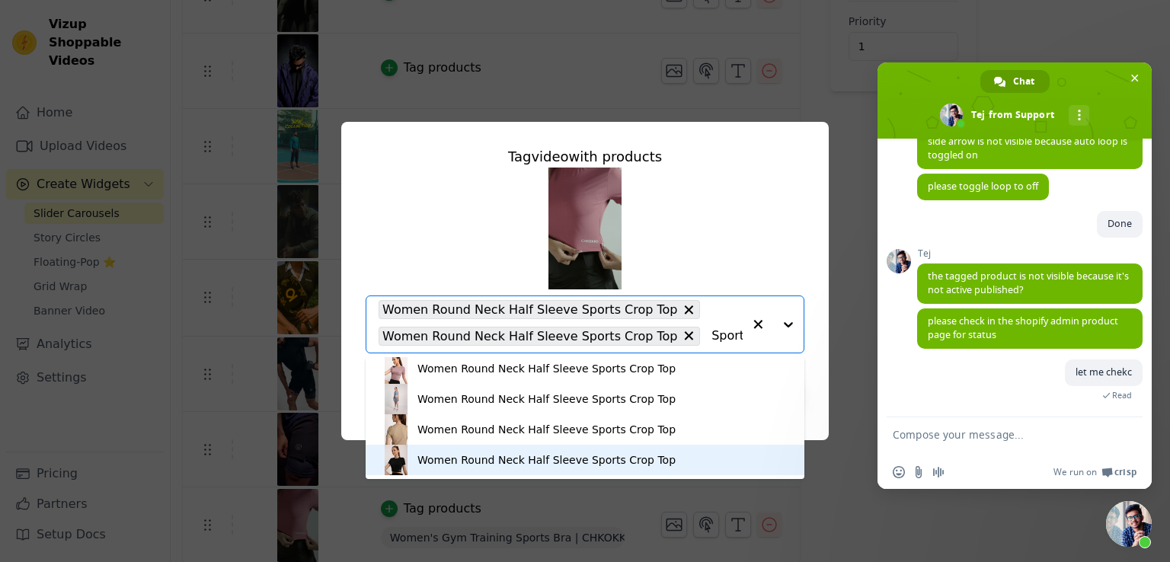
click at [493, 461] on div "Women Round Neck Half Sleeve Sports Crop Top" at bounding box center [546, 459] width 258 height 15
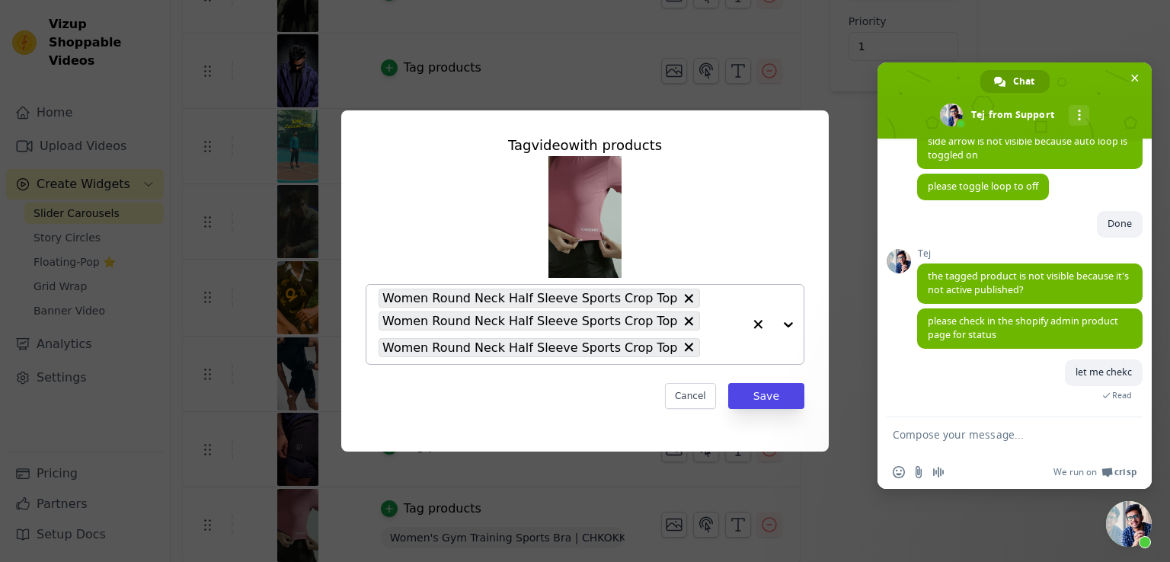
click at [715, 351] on input "text" at bounding box center [725, 347] width 36 height 18
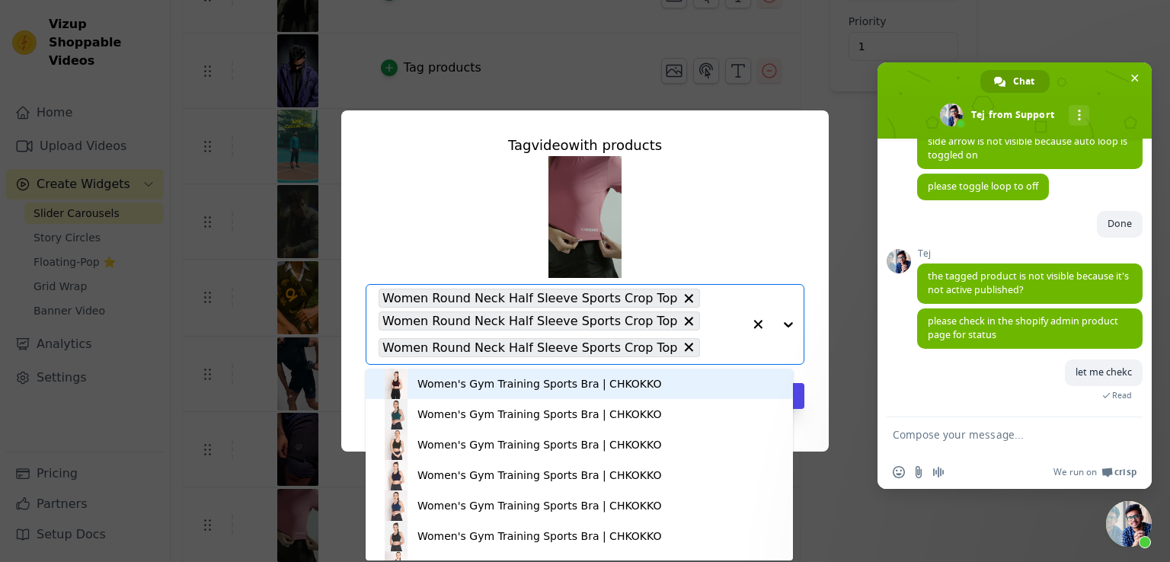
paste input "Women Round Neck Half Sleeve Sports Crop Top"
type input "Women Round Neck Half Sleeve Sports Crop Top"
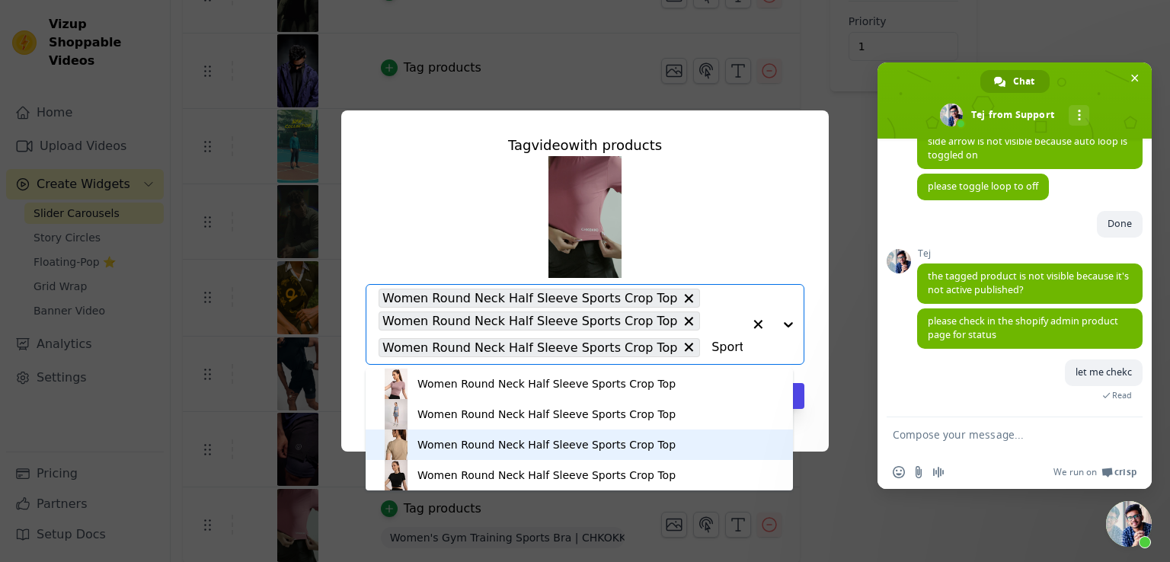
scroll to position [4, 0]
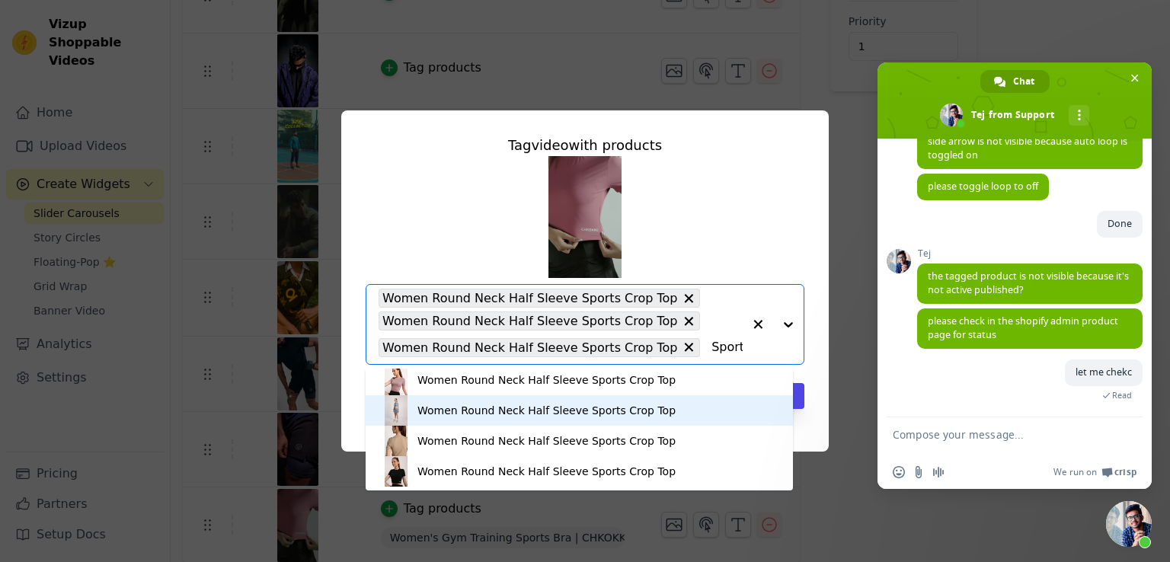
click at [491, 410] on div "Women Round Neck Half Sleeve Sports Crop Top" at bounding box center [546, 410] width 258 height 15
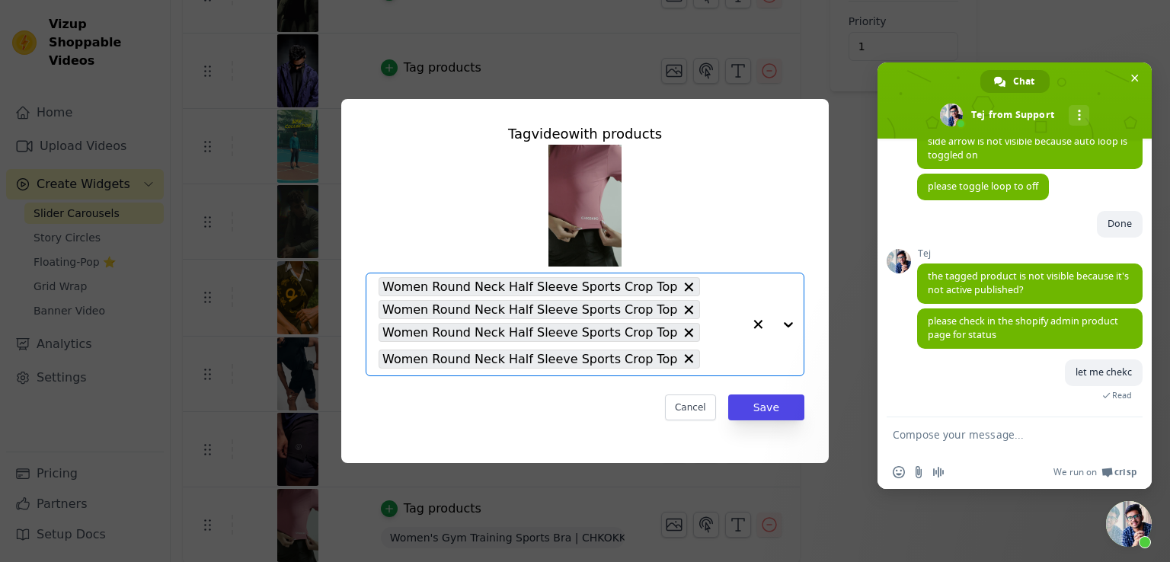
scroll to position [0, 0]
click at [762, 397] on button "Save" at bounding box center [766, 407] width 76 height 26
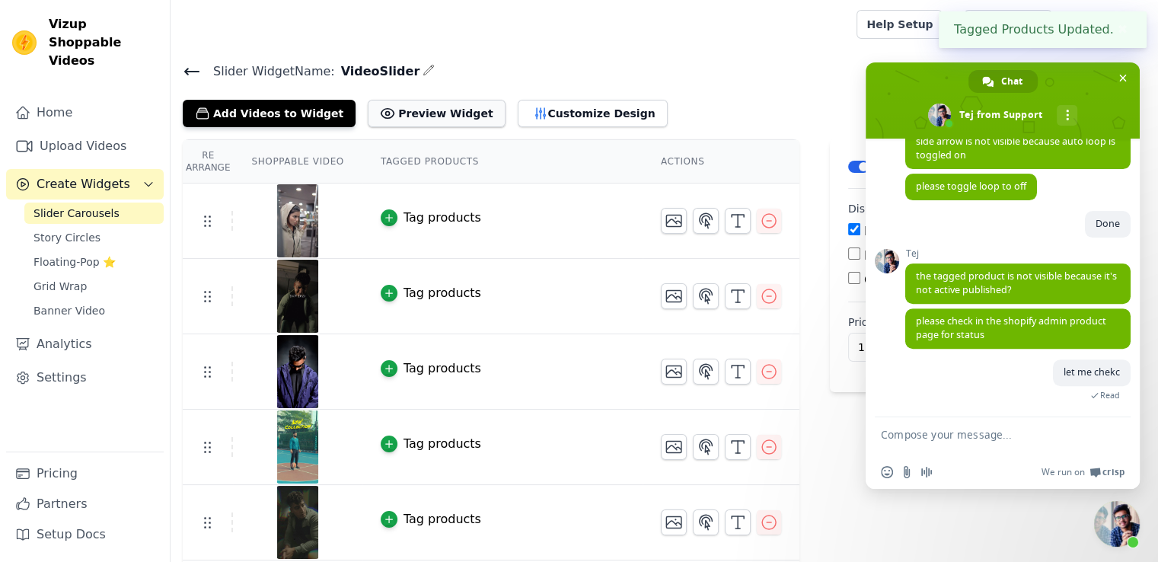
click at [420, 105] on button "Preview Widget" at bounding box center [436, 113] width 137 height 27
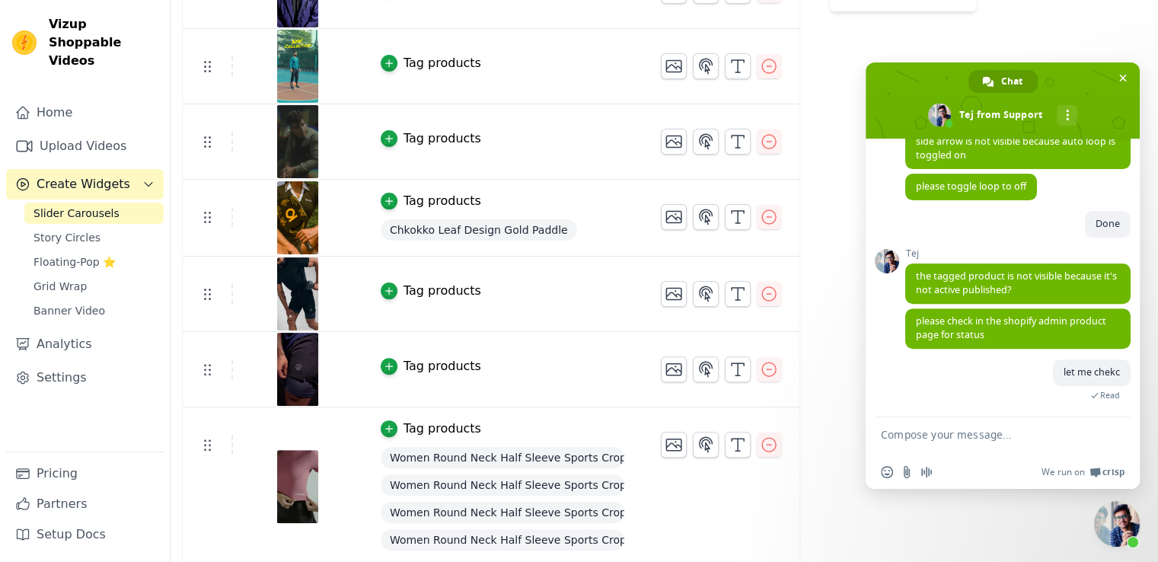
scroll to position [383, 0]
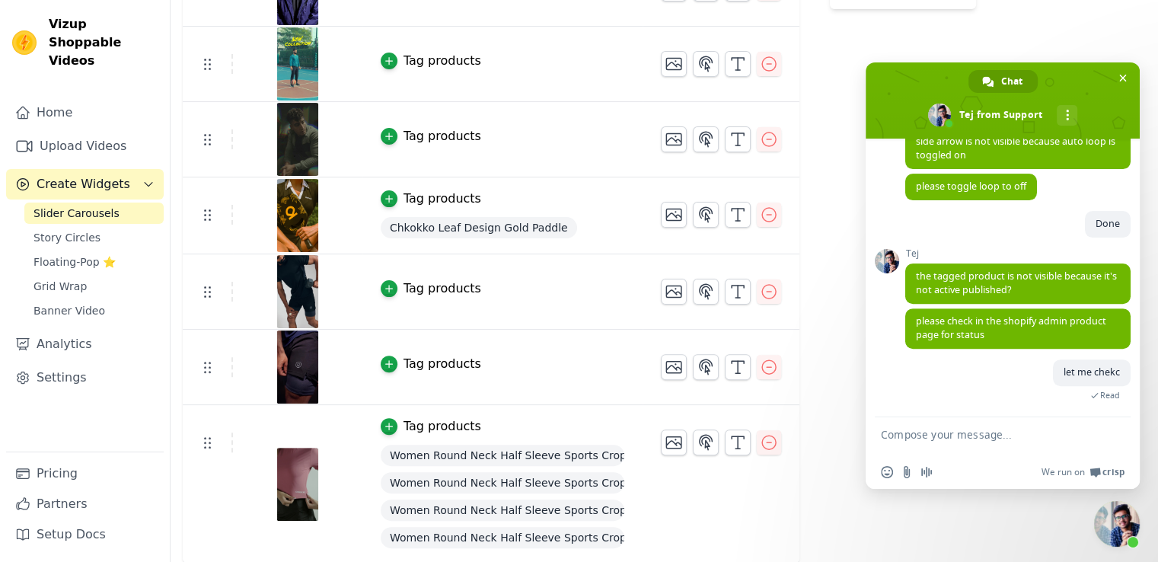
click at [605, 535] on span "Women Round Neck Half Sleeve Sports Crop Top" at bounding box center [503, 537] width 244 height 21
click at [442, 427] on div "Tag products" at bounding box center [443, 426] width 78 height 18
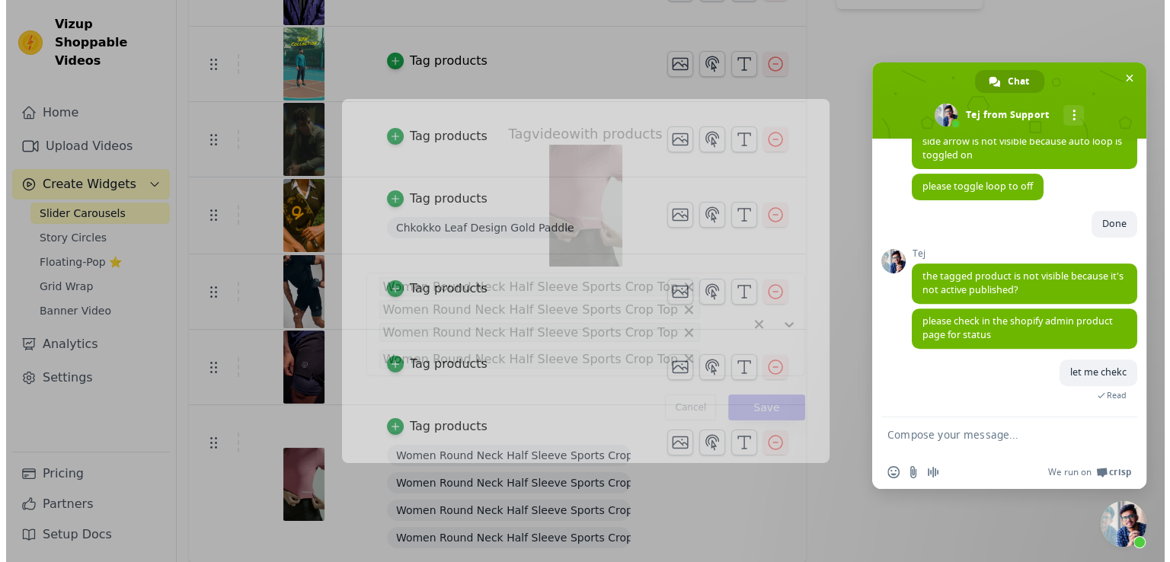
scroll to position [0, 0]
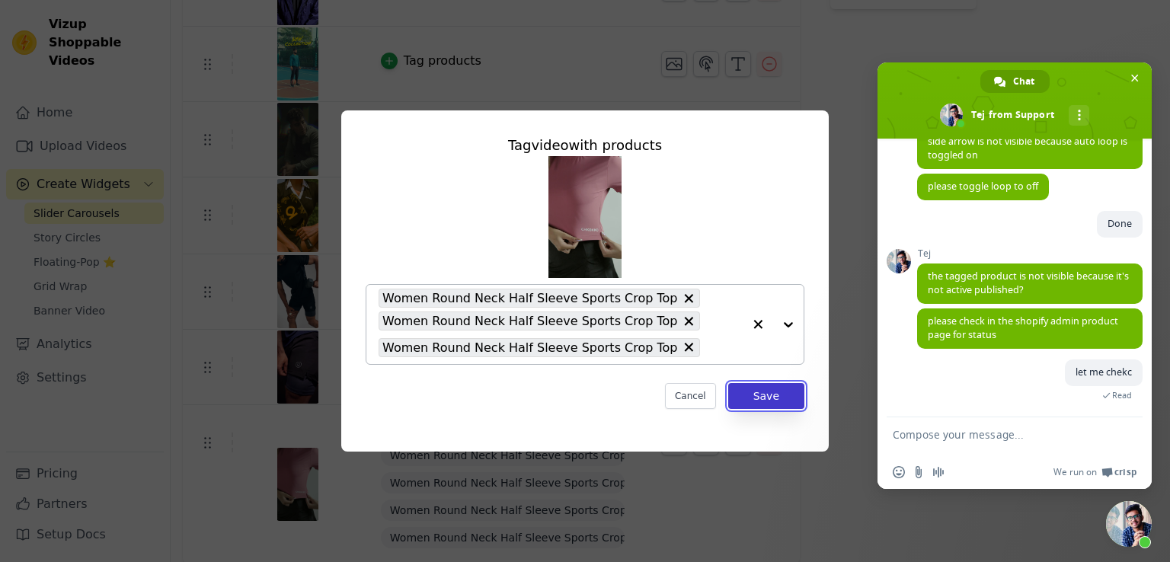
click at [758, 393] on button "Save" at bounding box center [766, 396] width 76 height 26
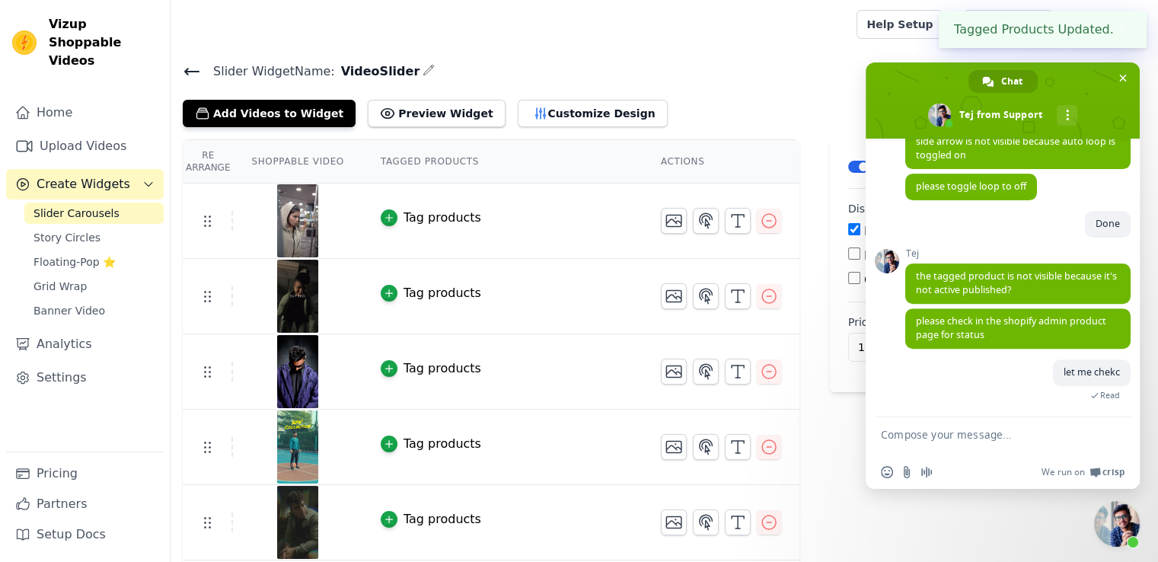
click at [921, 442] on textarea "Compose your message..." at bounding box center [987, 436] width 213 height 38
type textarea "T"
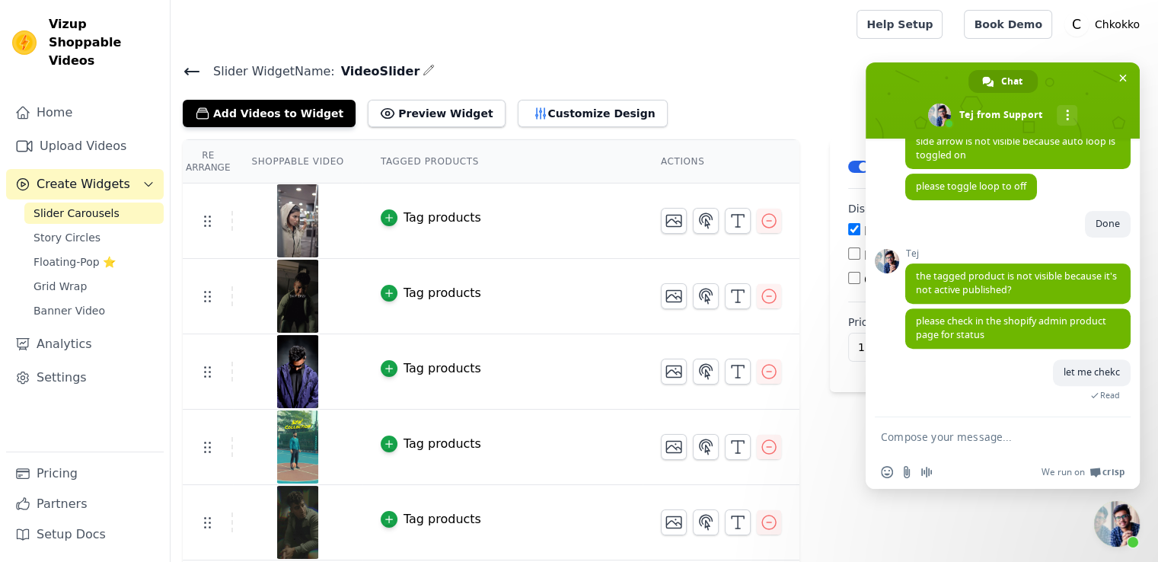
type textarea "I"
type textarea "Yes now it is working"
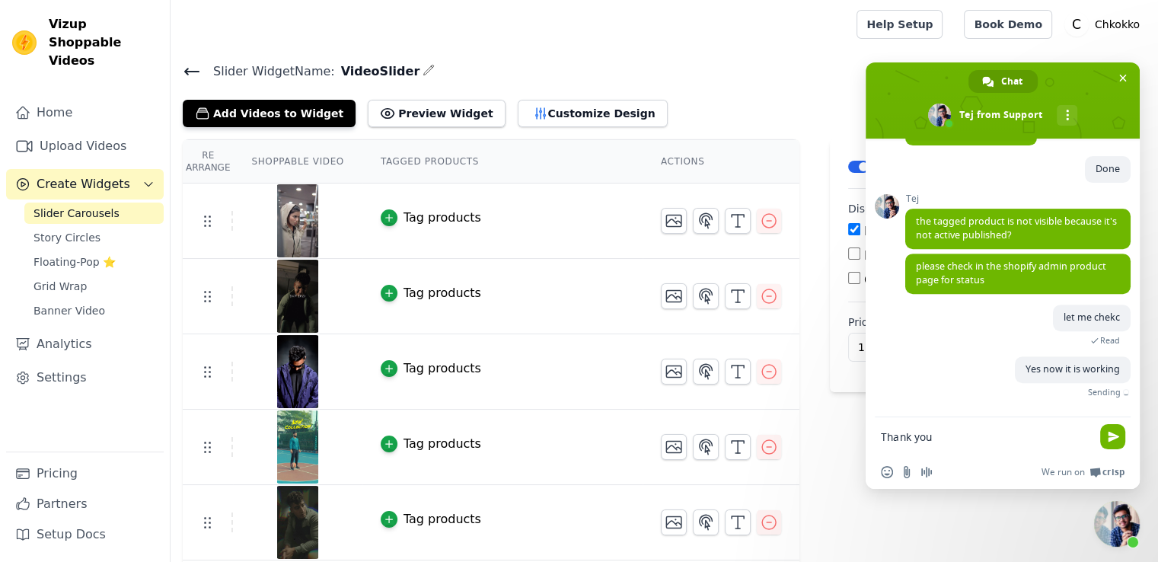
scroll to position [612, 0]
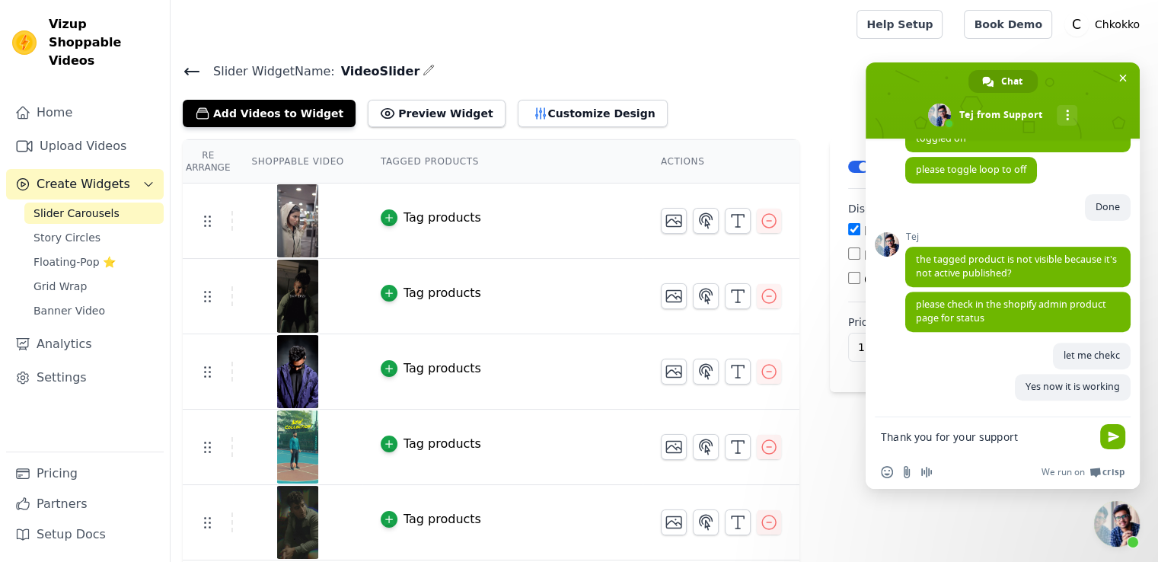
click at [893, 473] on div "Insert an emoji Send a file Audio message" at bounding box center [910, 472] width 59 height 12
click at [887, 472] on span "Insert an emoji" at bounding box center [887, 472] width 12 height 12
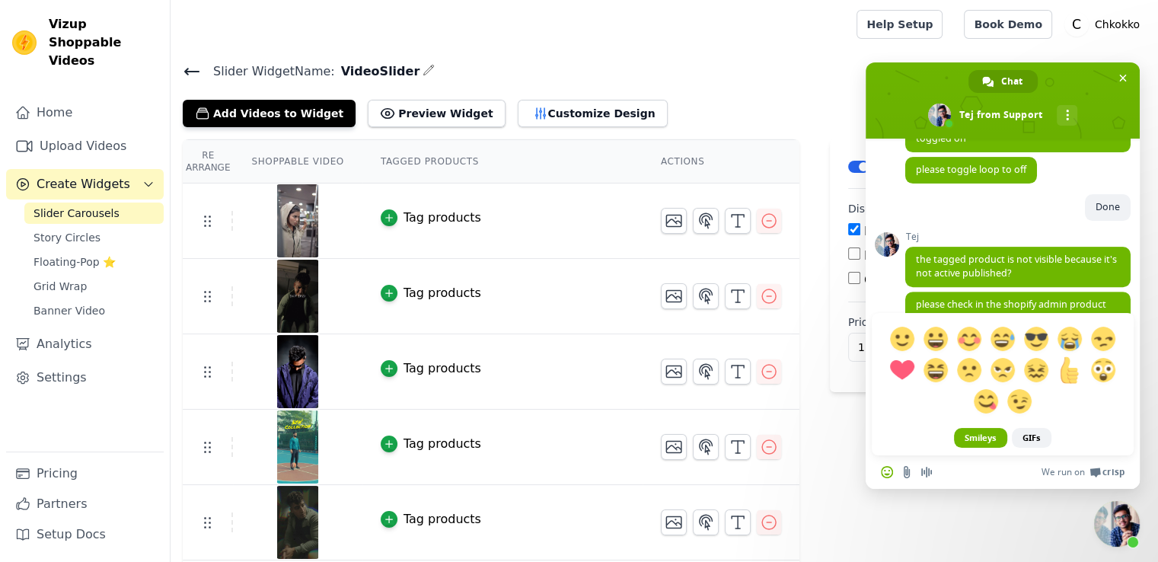
click at [1071, 372] on span at bounding box center [1069, 369] width 27 height 27
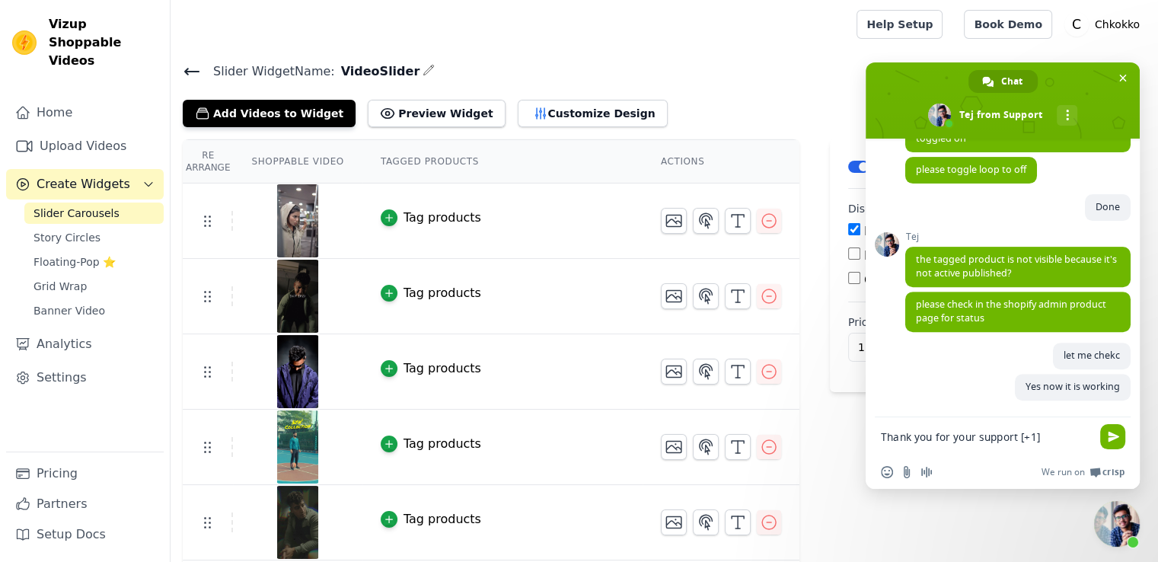
drag, startPoint x: 1020, startPoint y: 436, endPoint x: 1049, endPoint y: 436, distance: 28.9
click at [1049, 436] on textarea "Thank you for your support [+1]" at bounding box center [987, 436] width 213 height 38
click at [884, 474] on span "Insert an emoji" at bounding box center [887, 472] width 12 height 12
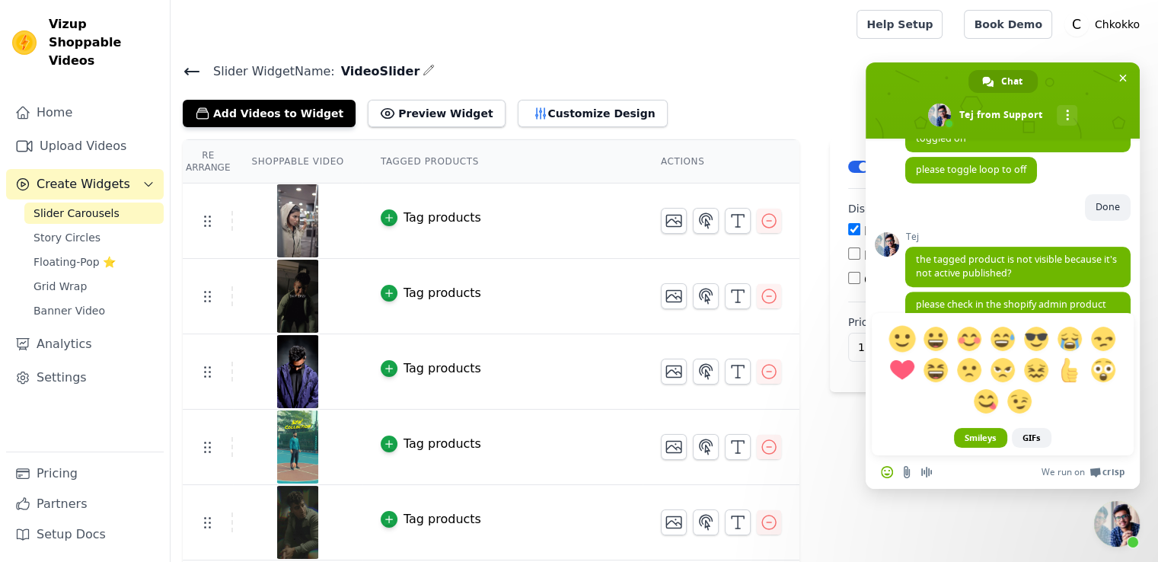
click at [896, 330] on span at bounding box center [902, 338] width 27 height 27
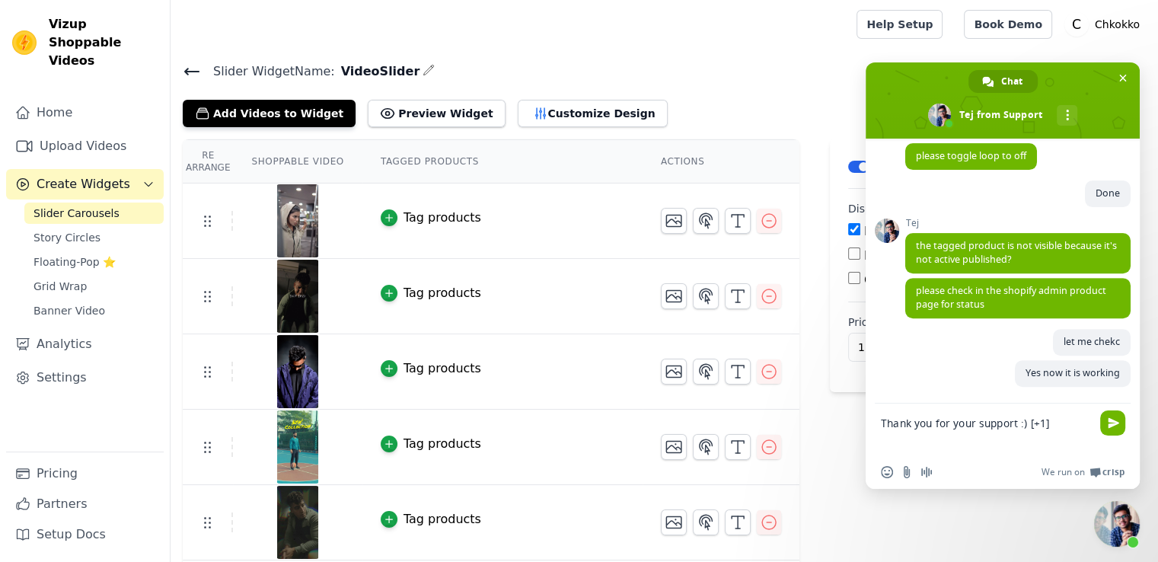
drag, startPoint x: 1030, startPoint y: 424, endPoint x: 1050, endPoint y: 422, distance: 20.7
click at [1050, 422] on textarea "Thank you for your support :) [+1]" at bounding box center [987, 430] width 213 height 52
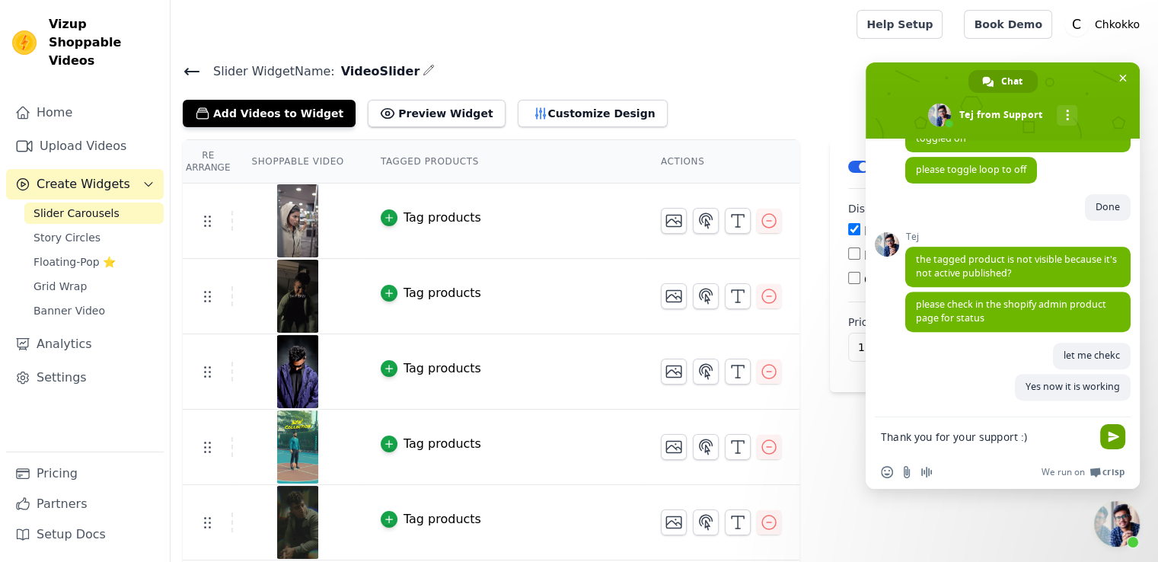
type textarea "Thank you for your support :)"
click at [1110, 439] on span "Send" at bounding box center [1113, 436] width 11 height 11
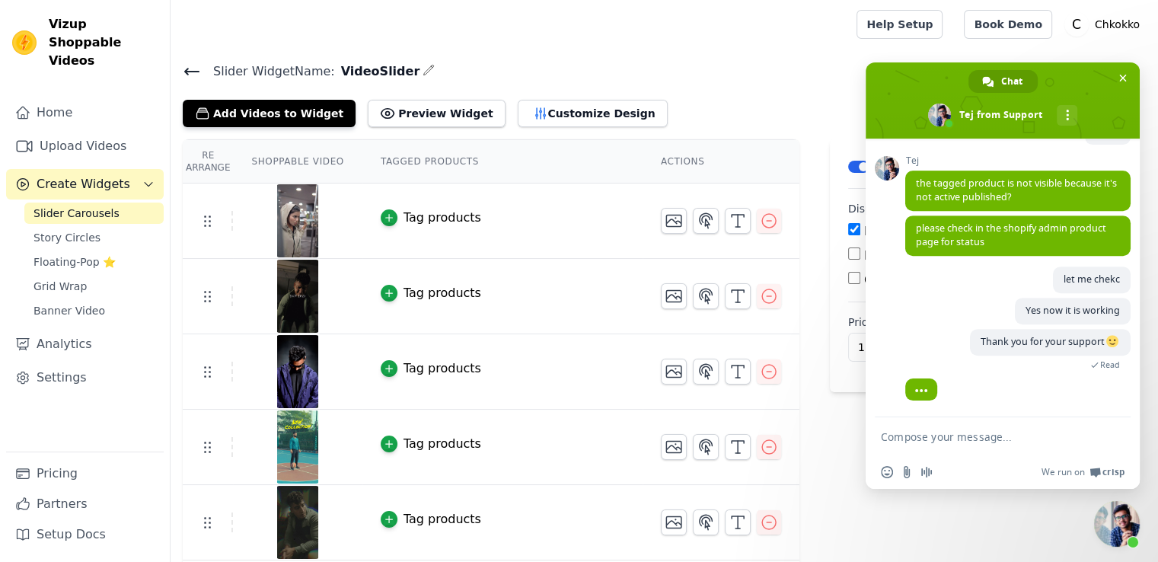
scroll to position [711, 0]
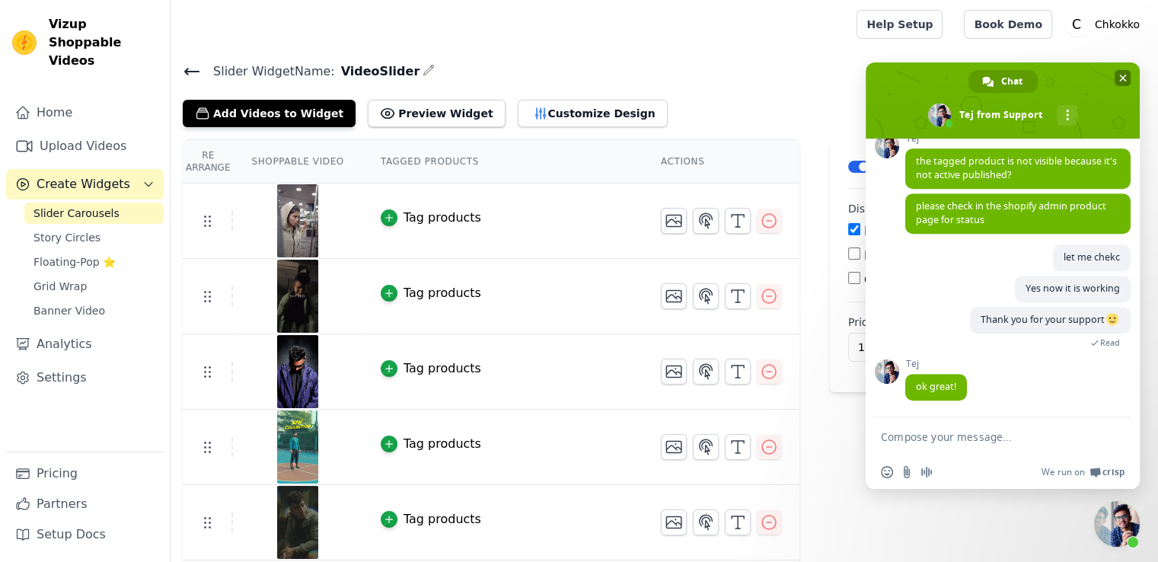
click at [1129, 74] on span "Close chat" at bounding box center [1123, 78] width 16 height 16
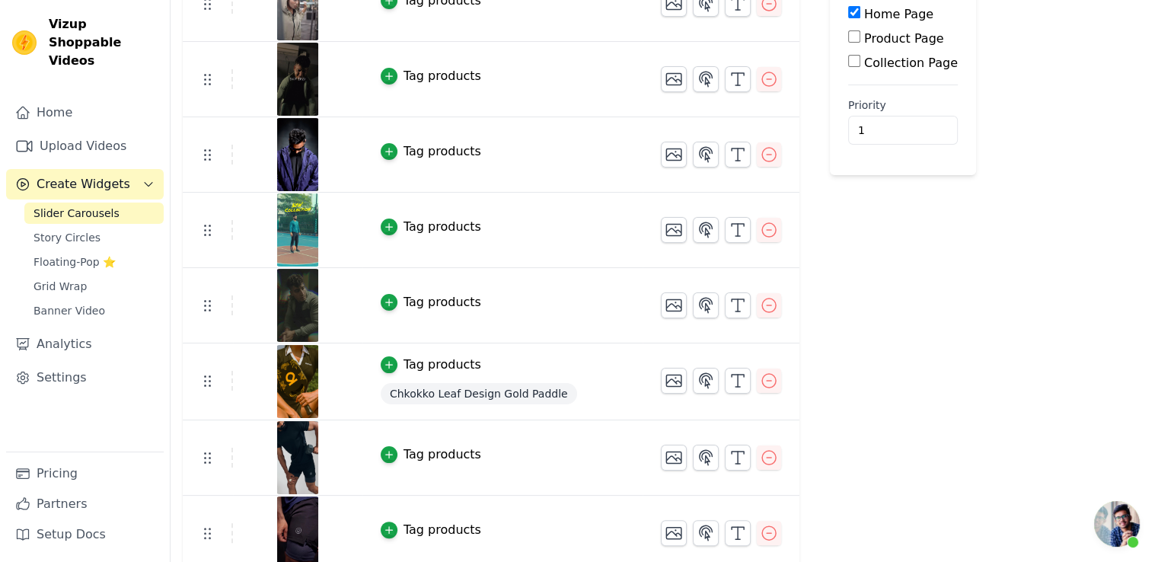
scroll to position [152, 0]
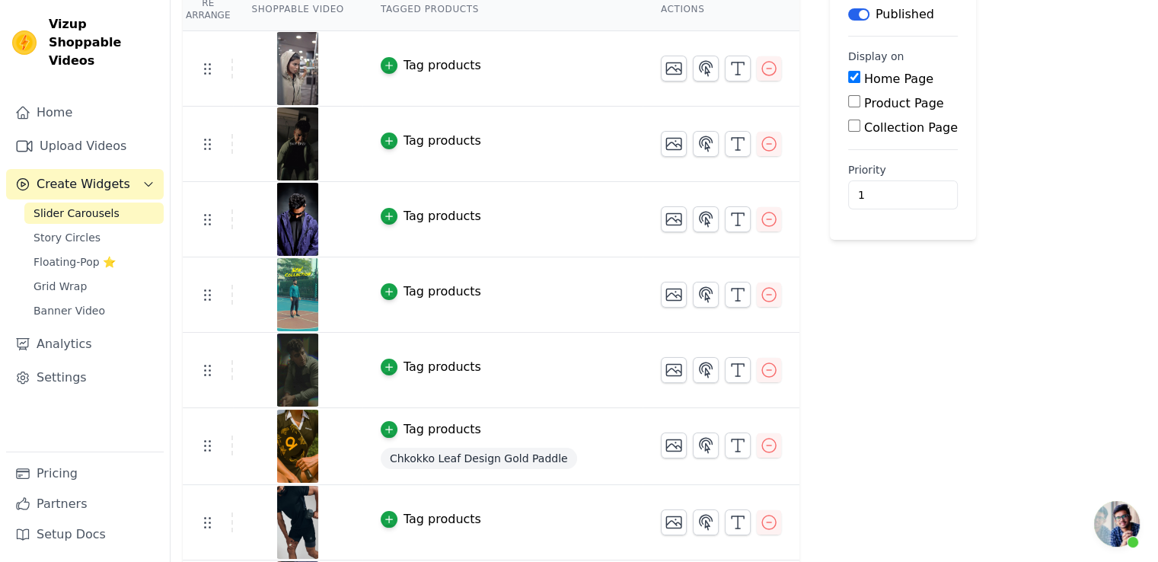
click at [416, 212] on div "Tag products" at bounding box center [443, 216] width 78 height 18
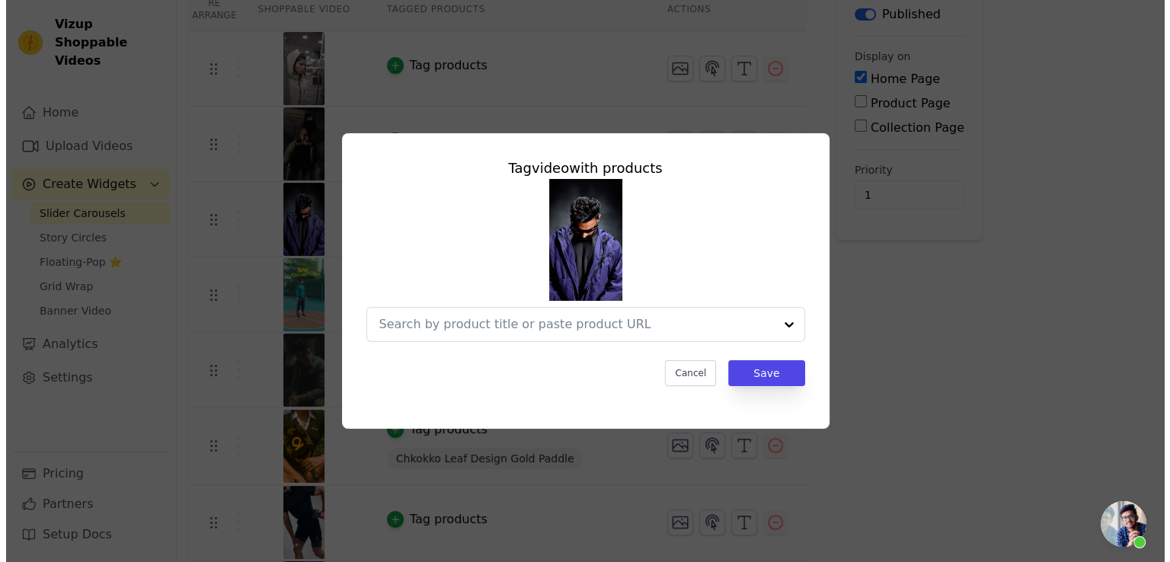
scroll to position [0, 0]
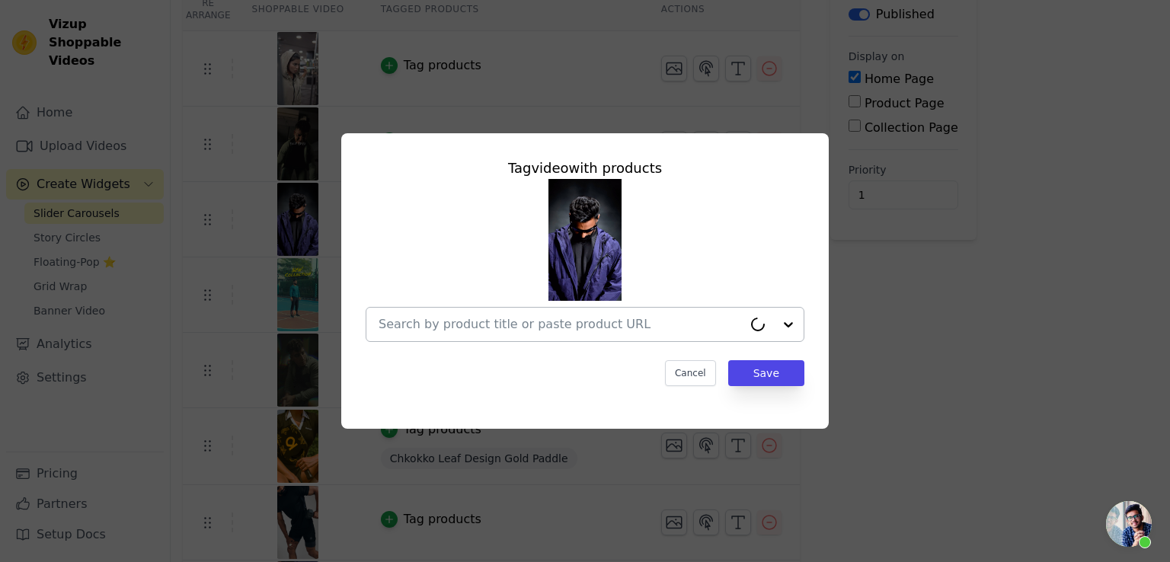
click at [513, 328] on input "text" at bounding box center [560, 324] width 364 height 18
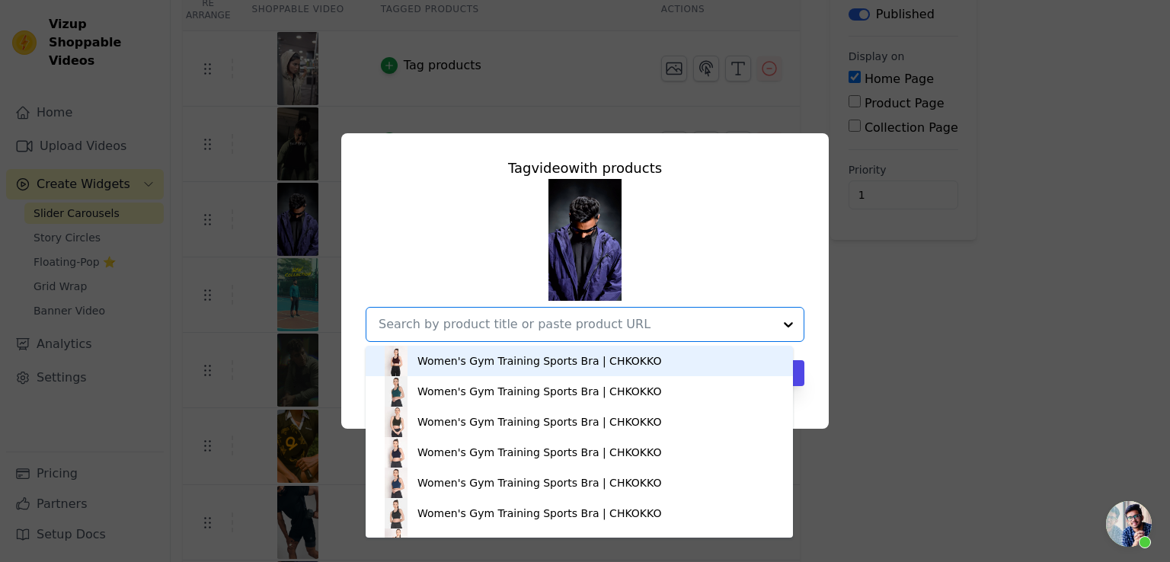
paste input "Men Winter Sports Oversized Windcheater Hooded Jacket Navy"
type input "Men Winter Sports Oversized Windcheater Hooded Jacket Navy"
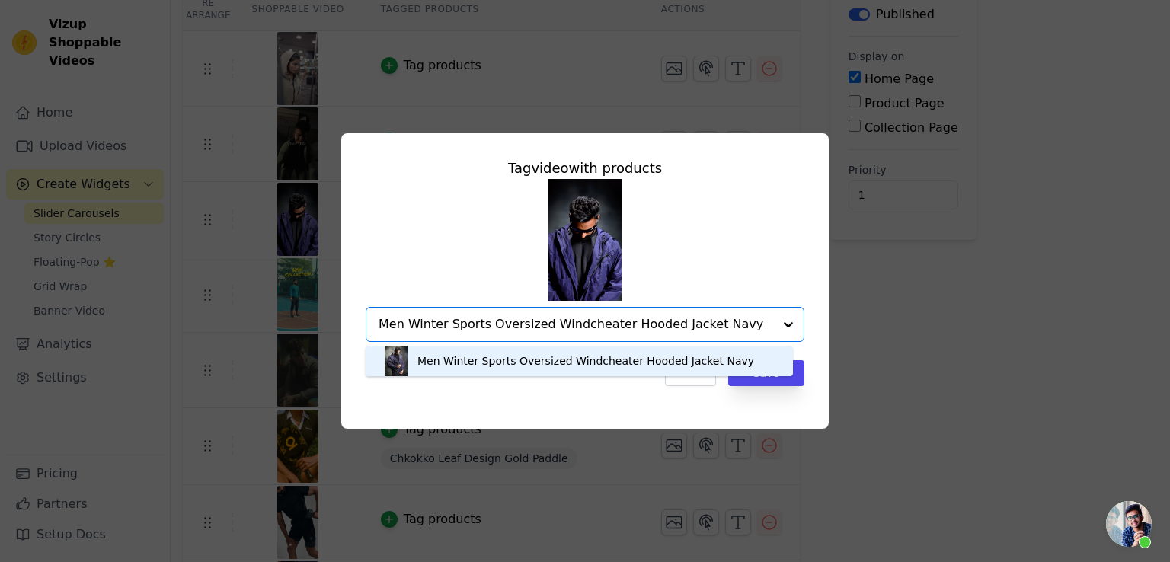
click at [538, 354] on div "Men Winter Sports Oversized Windcheater Hooded Jacket Navy" at bounding box center [585, 360] width 337 height 15
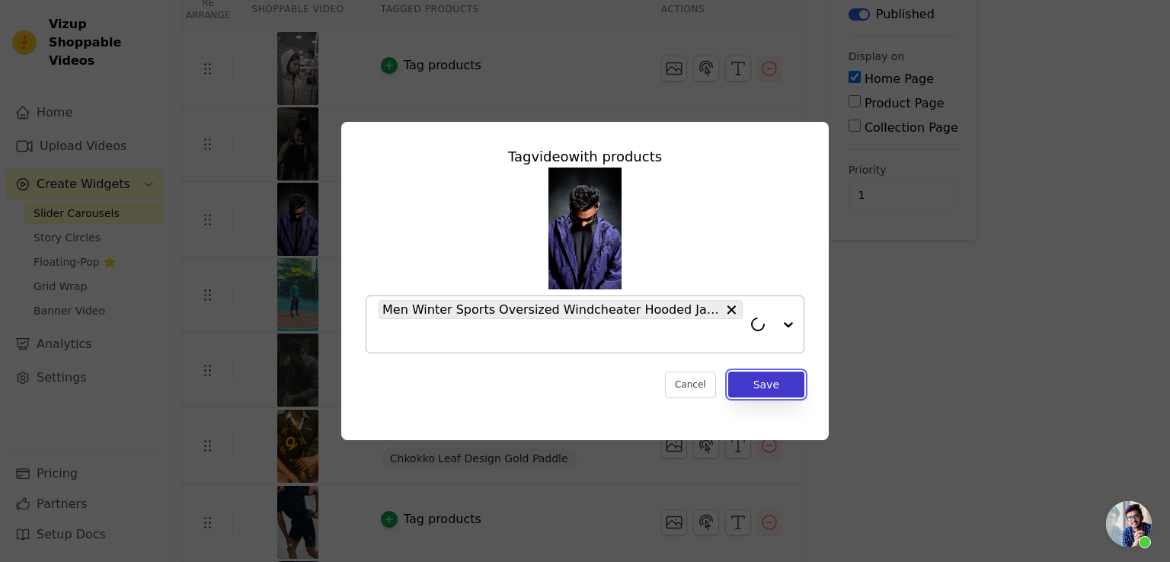
click at [783, 389] on button "Save" at bounding box center [766, 385] width 76 height 26
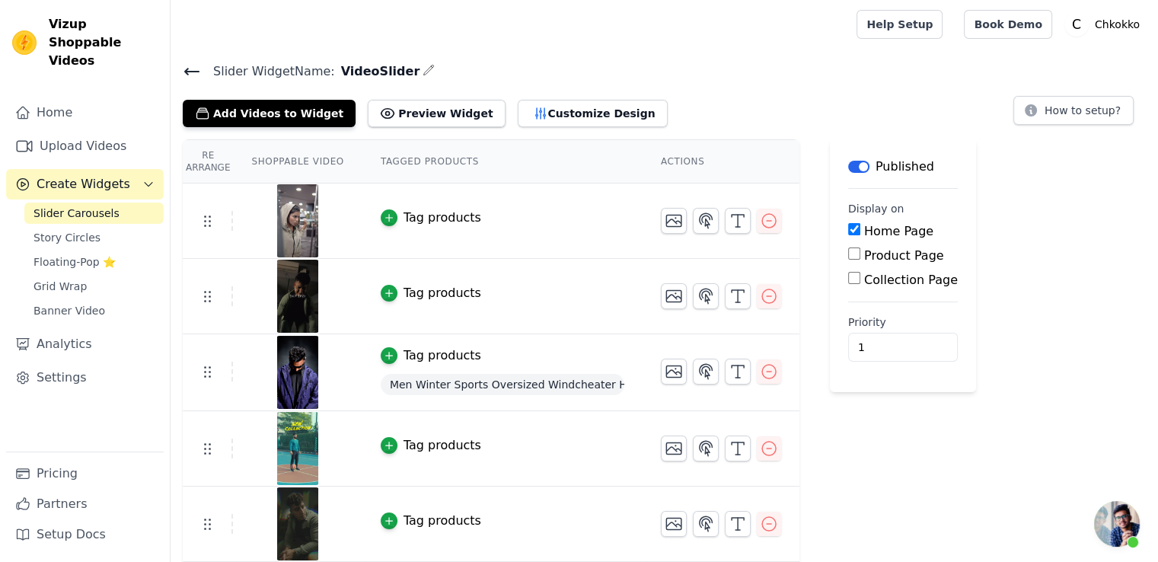
scroll to position [228, 0]
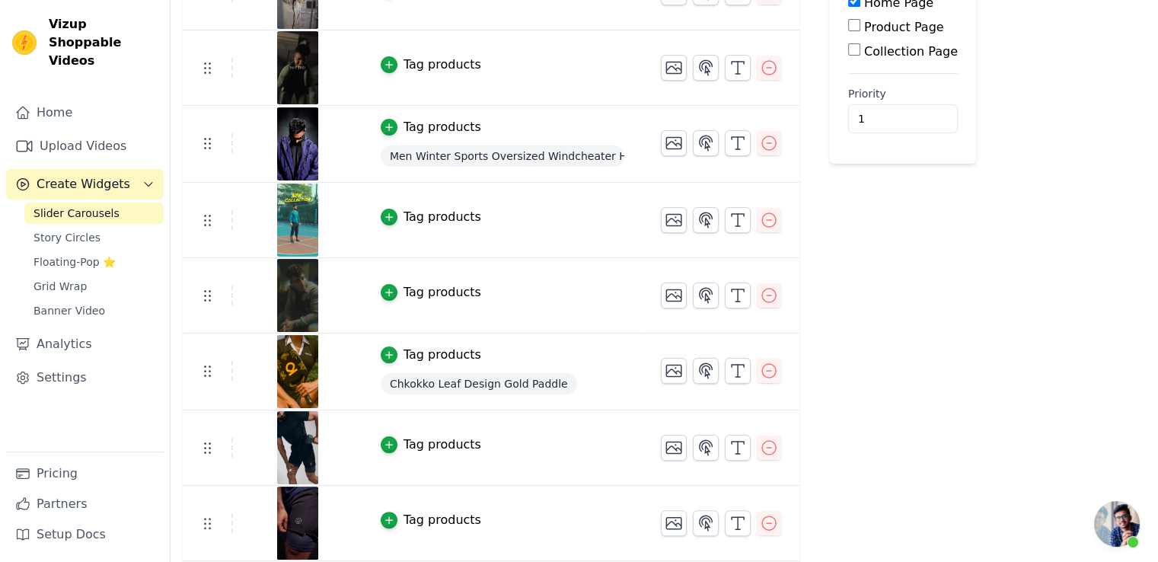
click at [414, 213] on div "Tag products" at bounding box center [443, 217] width 78 height 18
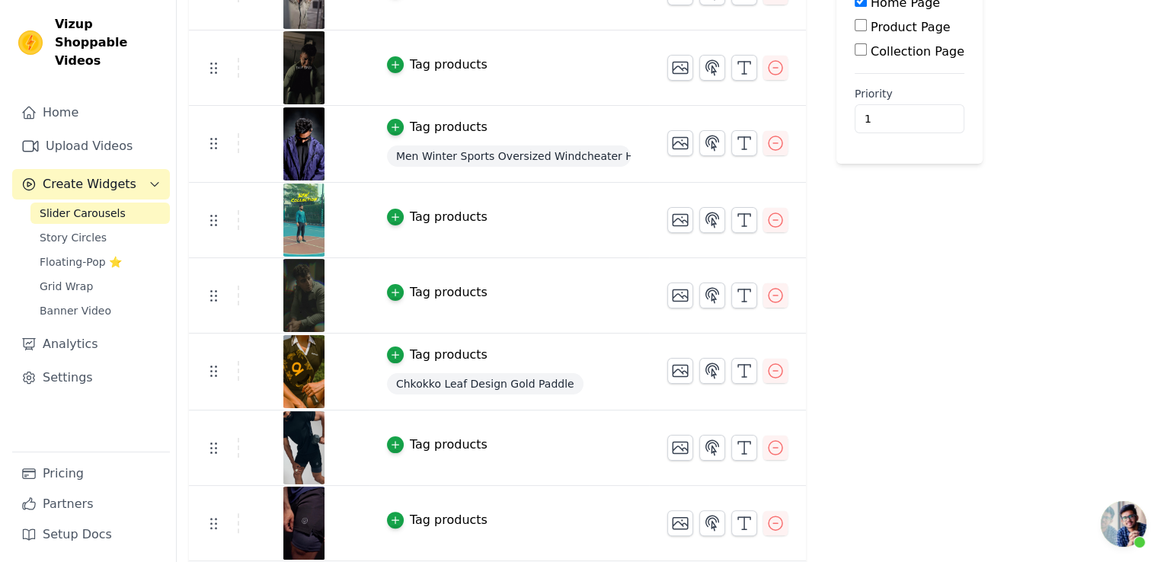
scroll to position [0, 0]
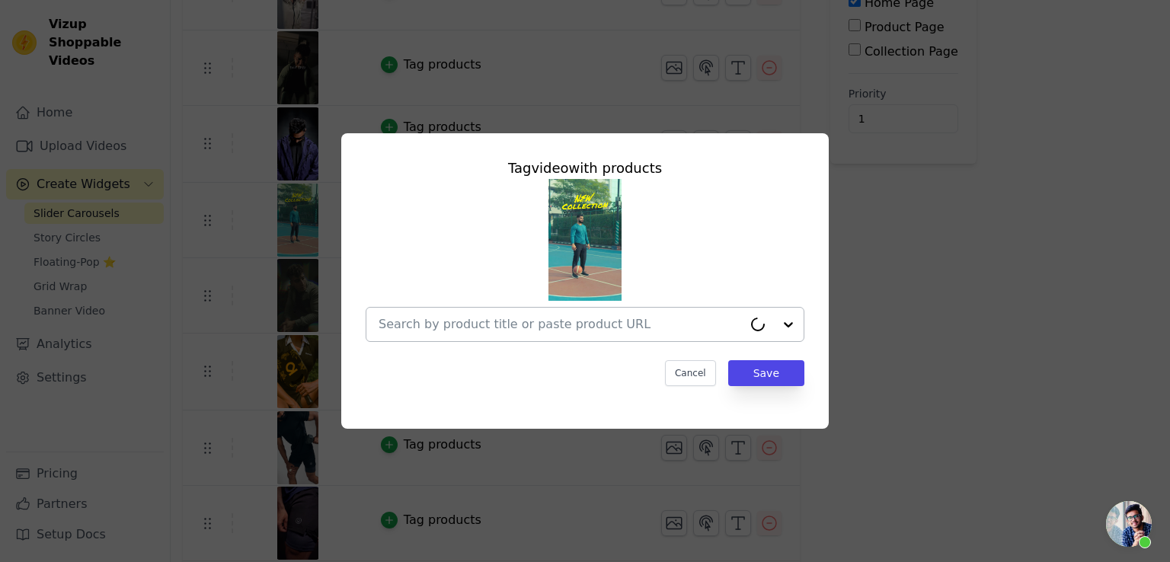
click at [496, 326] on input "text" at bounding box center [560, 324] width 364 height 18
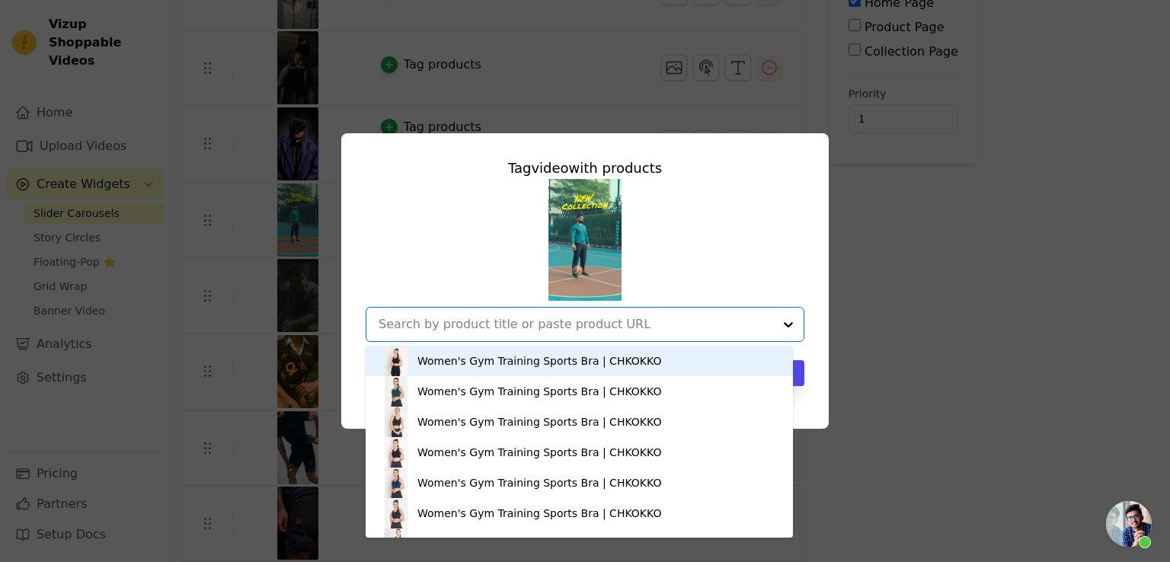
paste input "Men's Full Sleeves Regular Dry Fit Gym T-Shirt | CHKOKKO"
type input "Men's Full Sleeves Regular Dry Fit Gym T-Shirt | CHKOKKO"
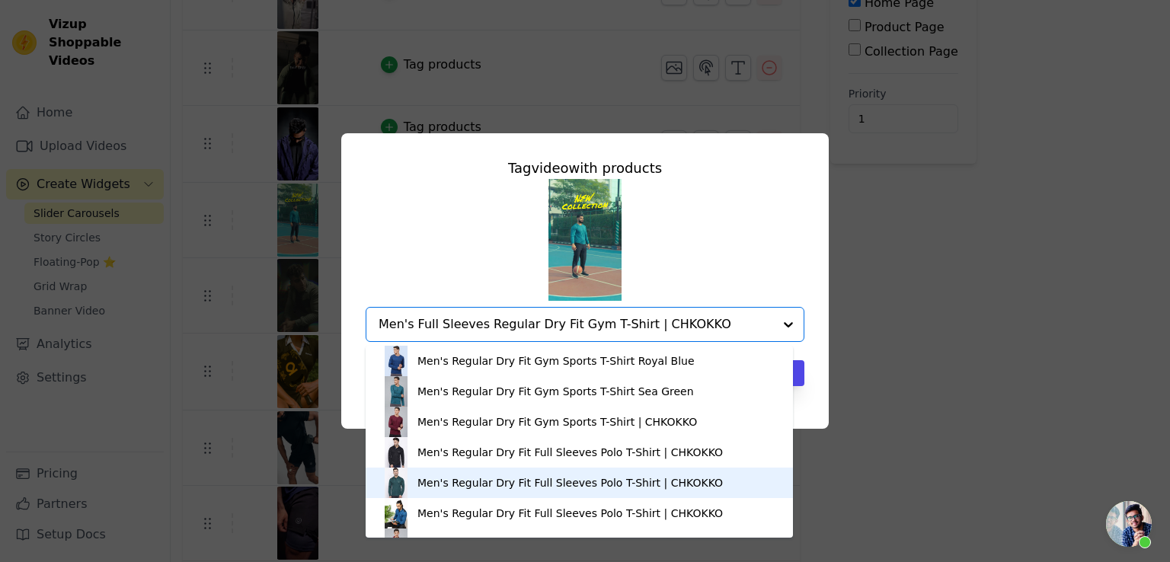
click at [431, 478] on div "Men's Regular Dry Fit Full Sleeves Polo T-Shirt | CHKOKKO" at bounding box center [569, 482] width 305 height 15
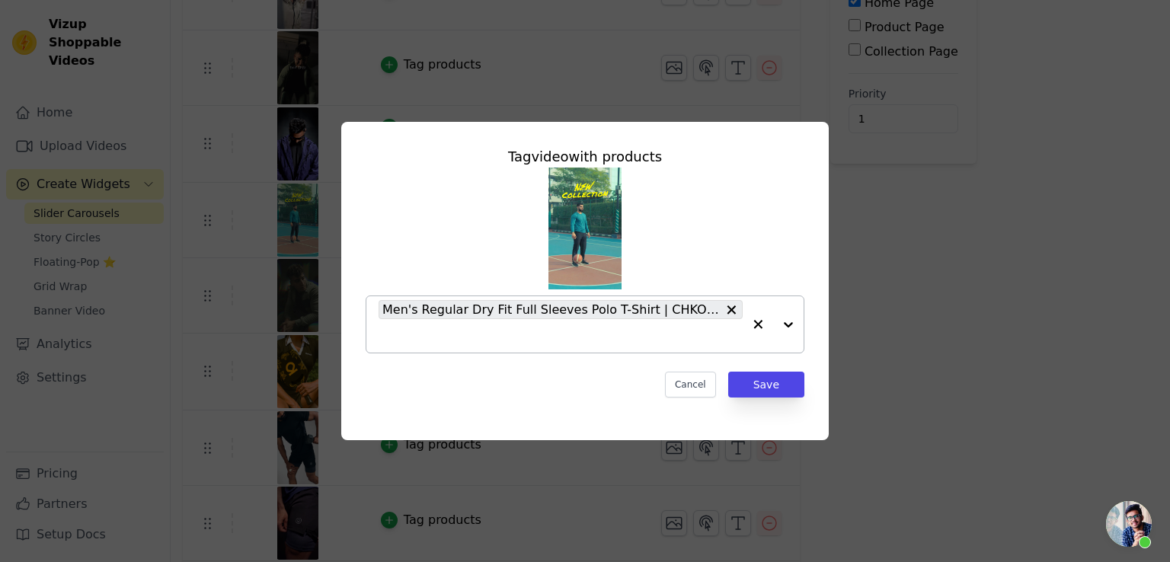
click at [574, 336] on input "text" at bounding box center [560, 336] width 364 height 18
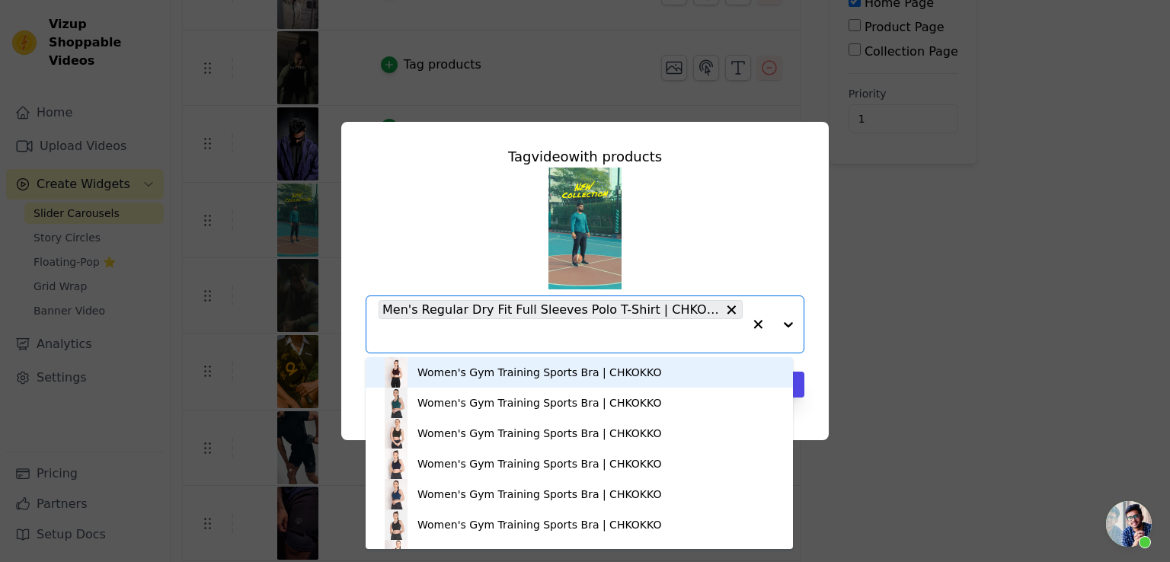
paste input "Men's Full Sleeves Regular Dry Fit Gym T-Shirt | CHKOKKO"
type input "Men's Full Sleeves Regular Dry Fit Gym T-Shirt | CHKOKKO"
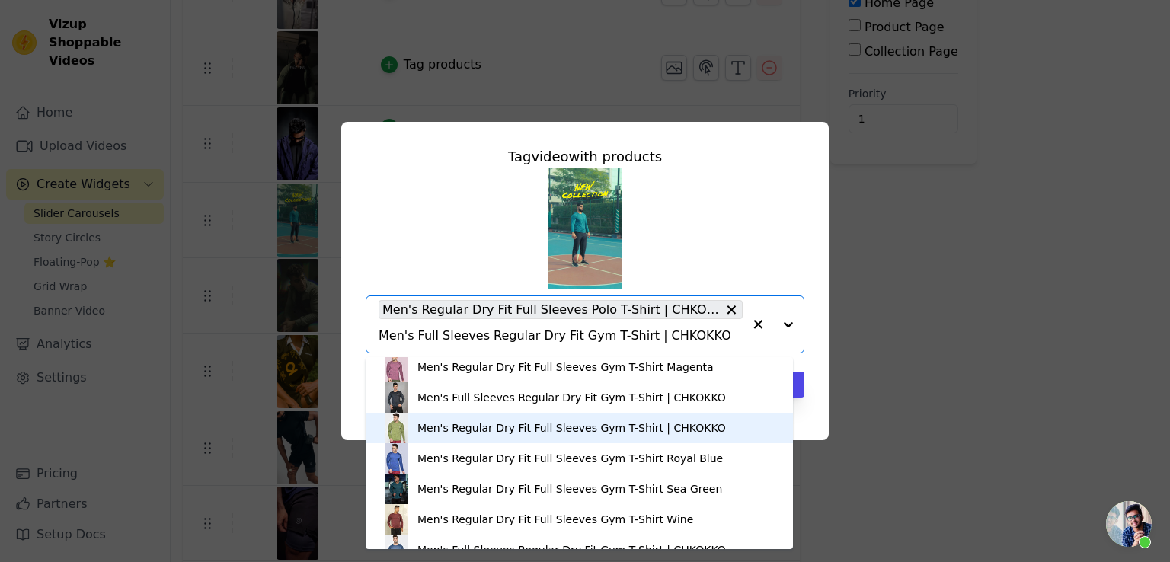
scroll to position [893, 0]
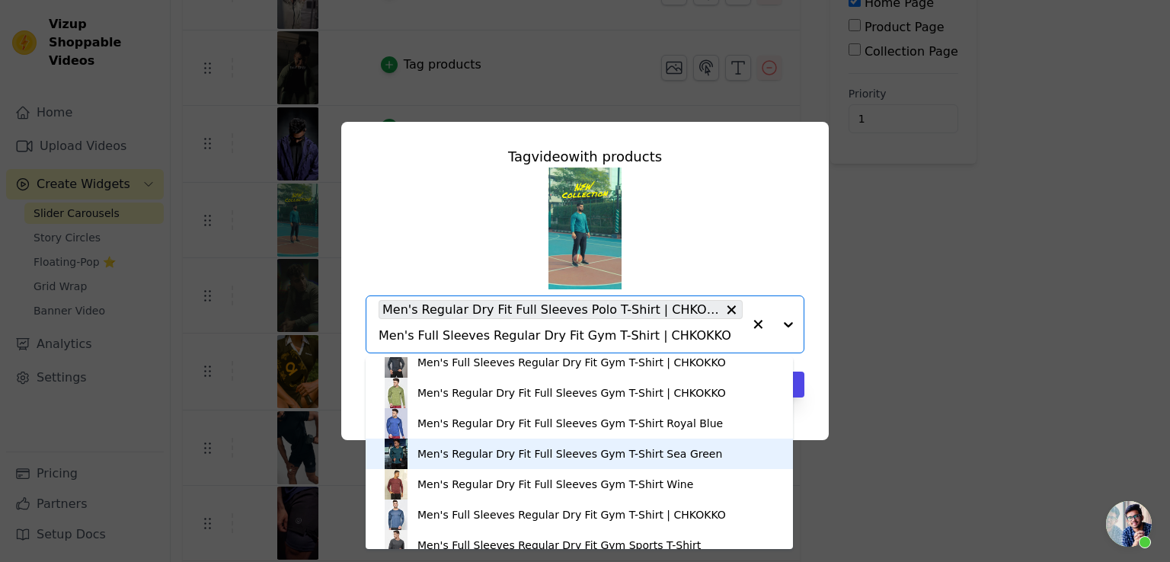
click at [474, 455] on div "Men's Regular Dry Fit Full Sleeves Gym T-Shirt Sea Green" at bounding box center [569, 453] width 305 height 15
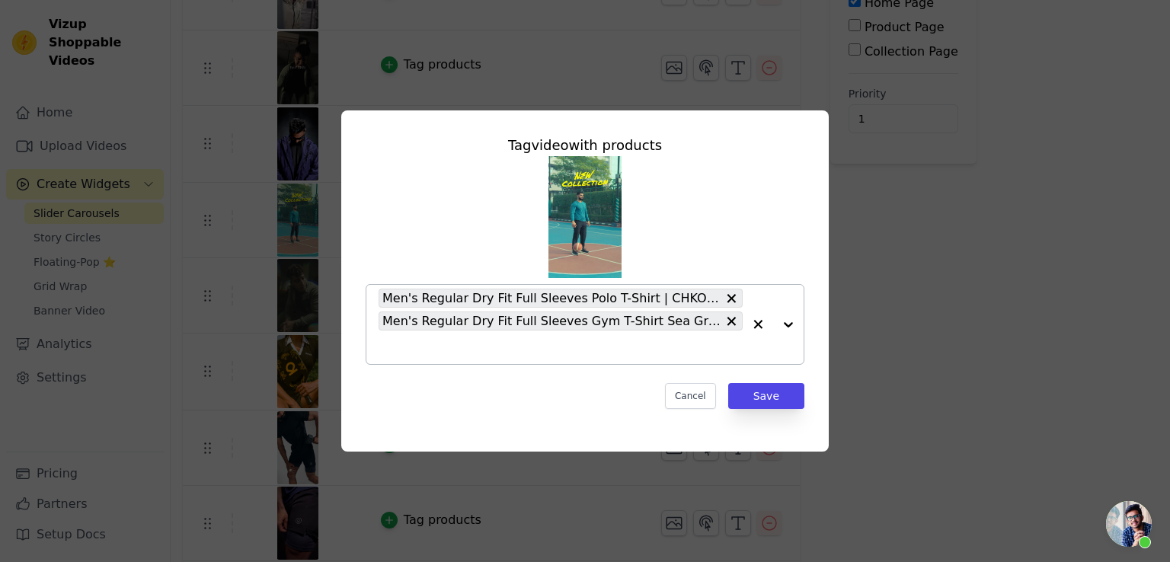
click at [727, 295] on icon at bounding box center [731, 298] width 9 height 9
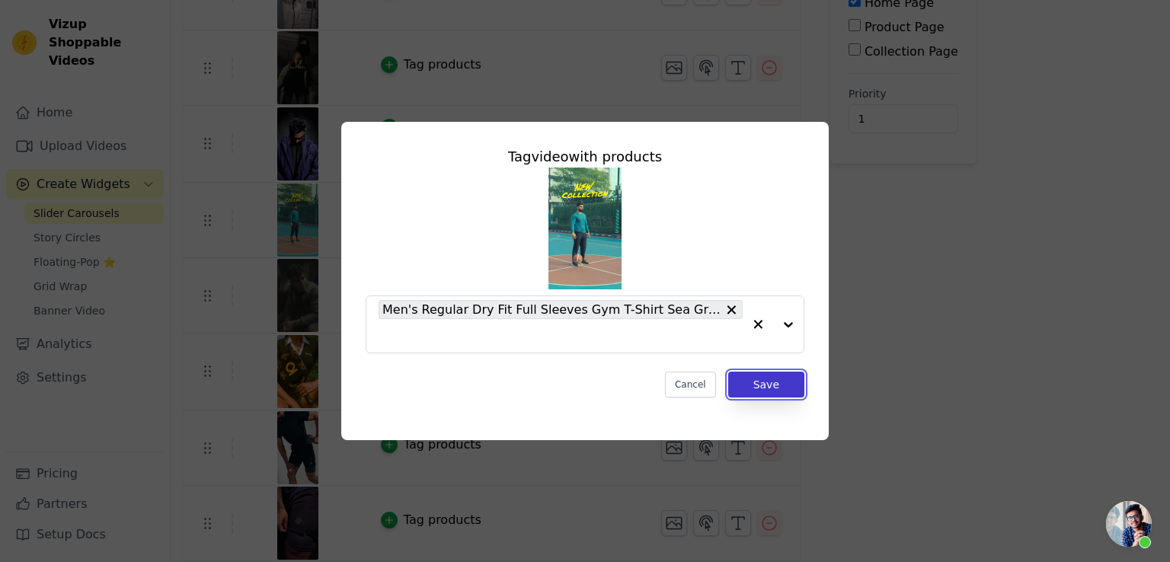
click at [762, 391] on button "Save" at bounding box center [766, 385] width 76 height 26
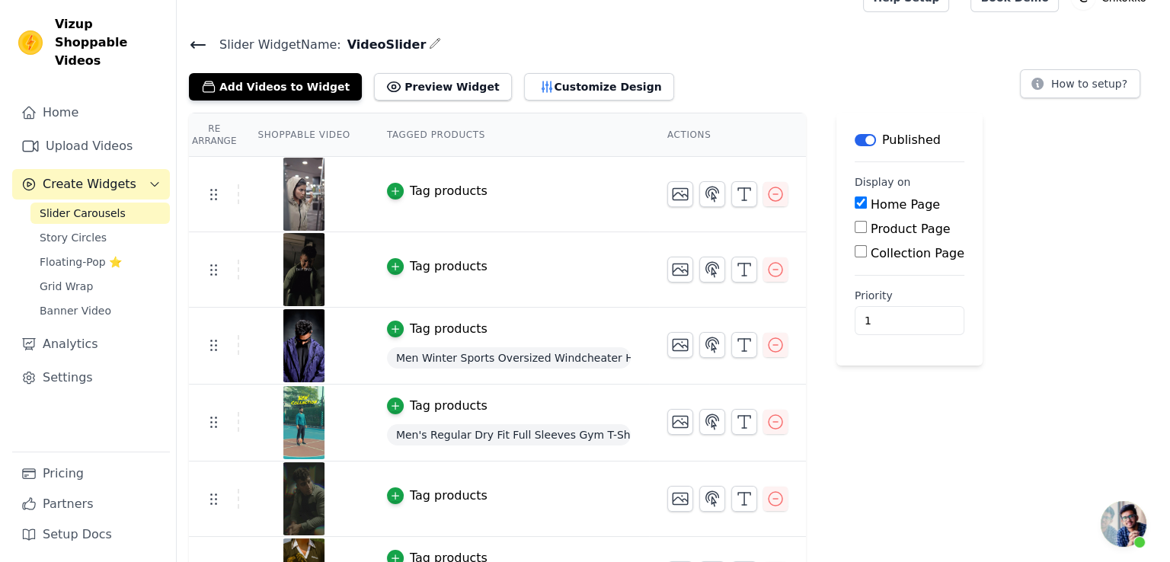
scroll to position [0, 0]
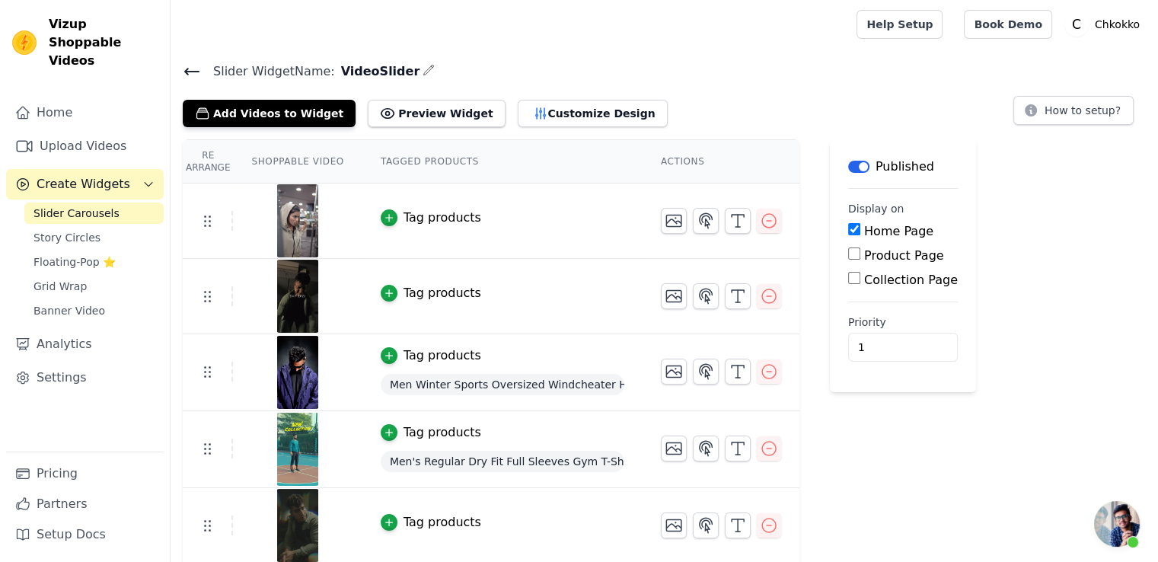
click at [463, 211] on div "Tag products" at bounding box center [503, 218] width 244 height 18
click at [384, 212] on icon "button" at bounding box center [389, 217] width 11 height 11
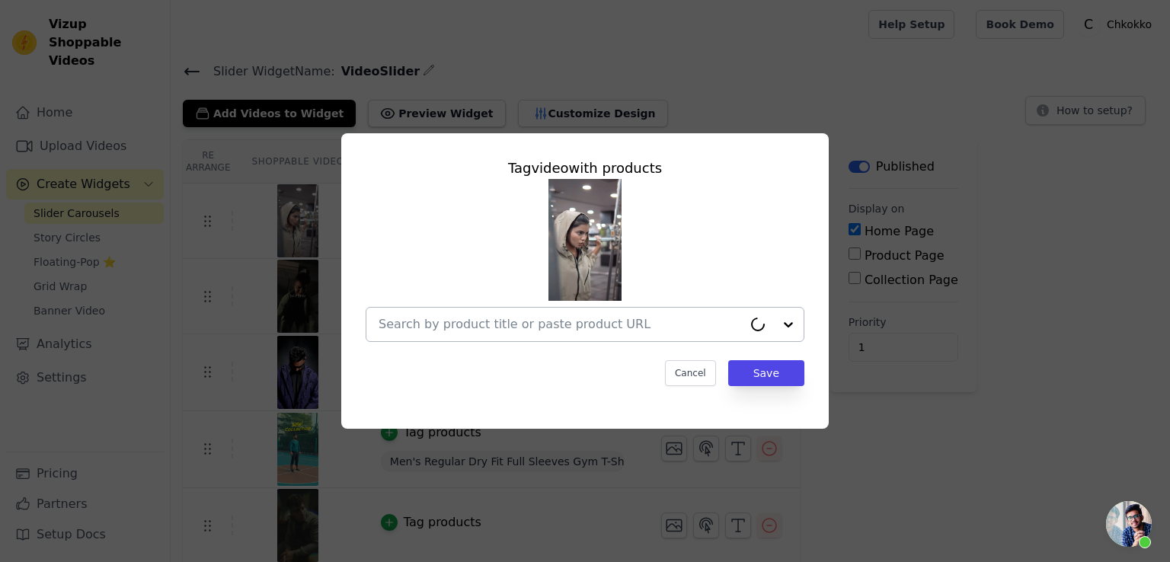
click at [458, 334] on div at bounding box center [560, 325] width 364 height 34
paste input "Women Winter Sports Oversized Windcheater Hooded Jacket"
type input "Women Winter Sports Oversized Windcheater Hooded Jacket"
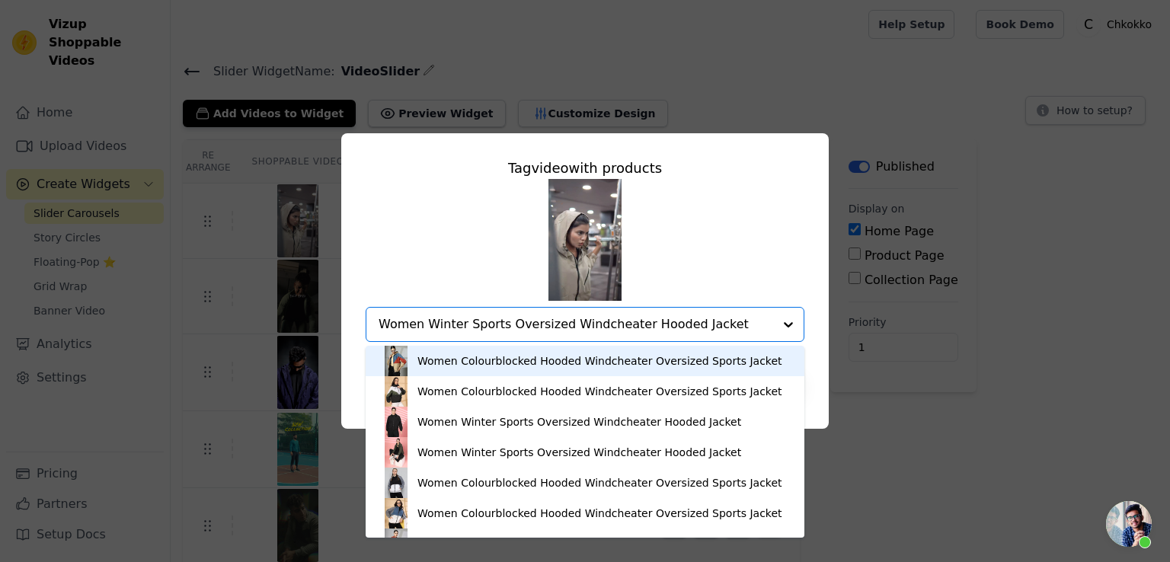
click at [445, 357] on div "Women Colourblocked Hooded Windcheater Oversized Sports Jacket" at bounding box center [599, 360] width 365 height 15
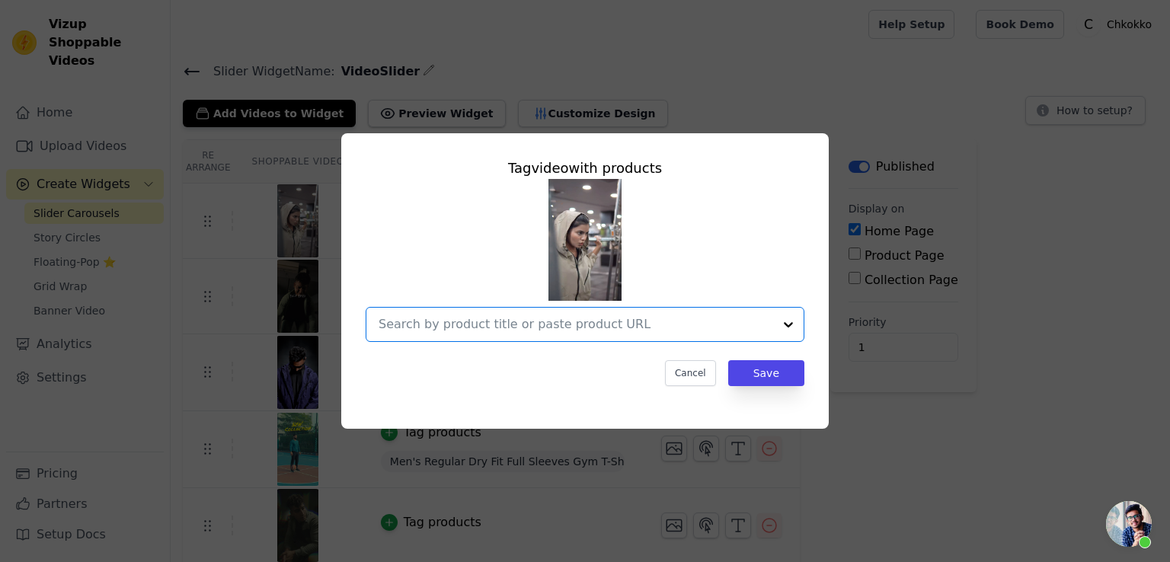
click at [618, 318] on input "text" at bounding box center [575, 324] width 394 height 18
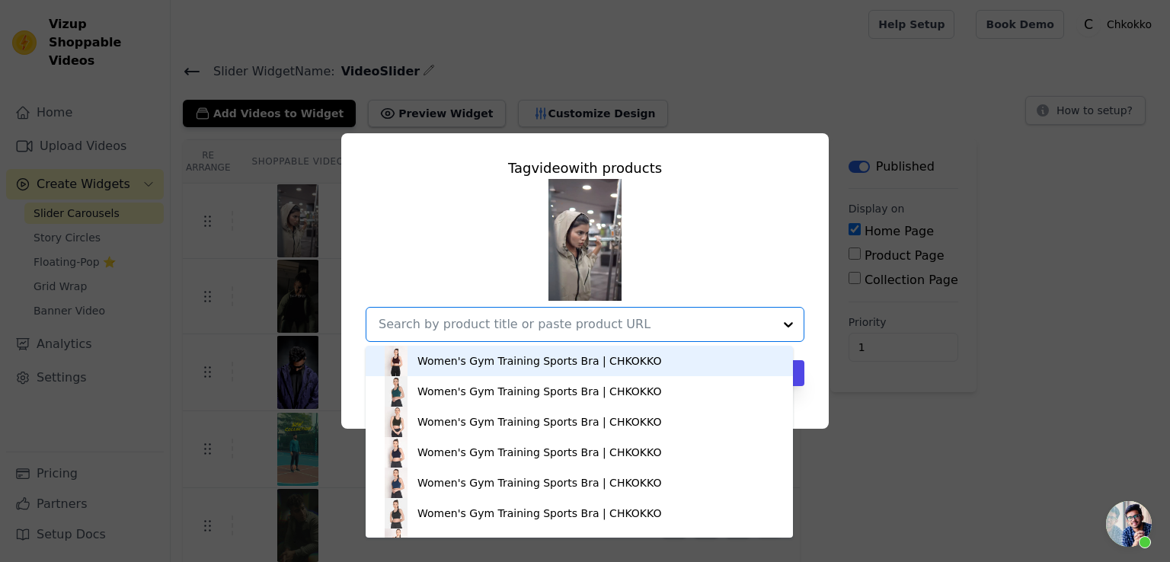
paste input "Women Winter Sports Oversized Windcheater Hooded Jacket"
type input "Women Winter Sports Oversized Windcheater Hooded Jacket"
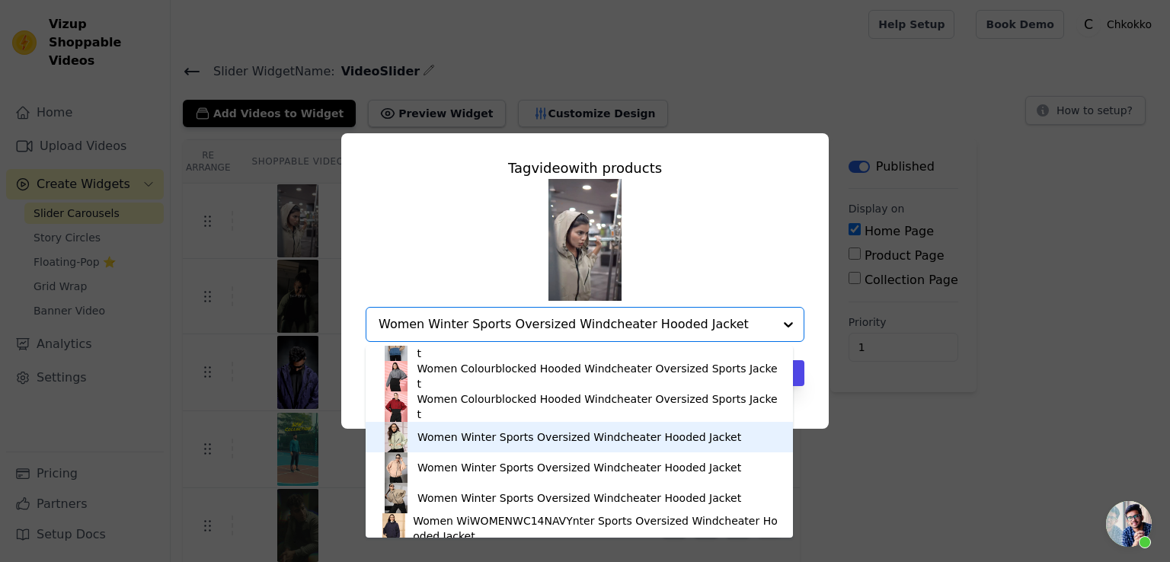
scroll to position [238, 0]
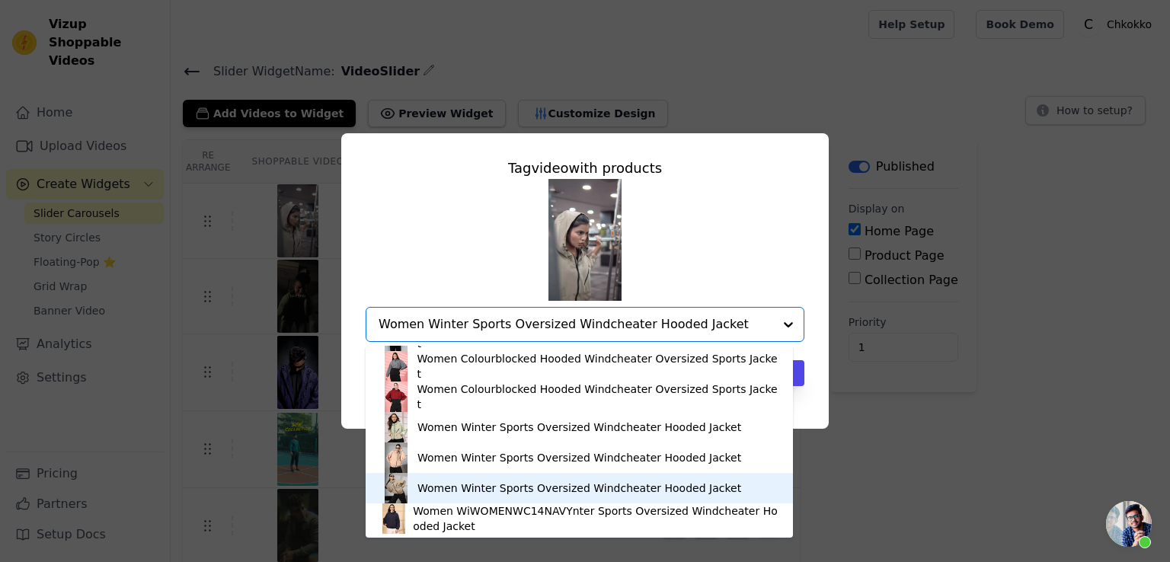
click at [464, 491] on div "Women Winter Sports Oversized Windcheater Hooded Jacket" at bounding box center [579, 488] width 324 height 15
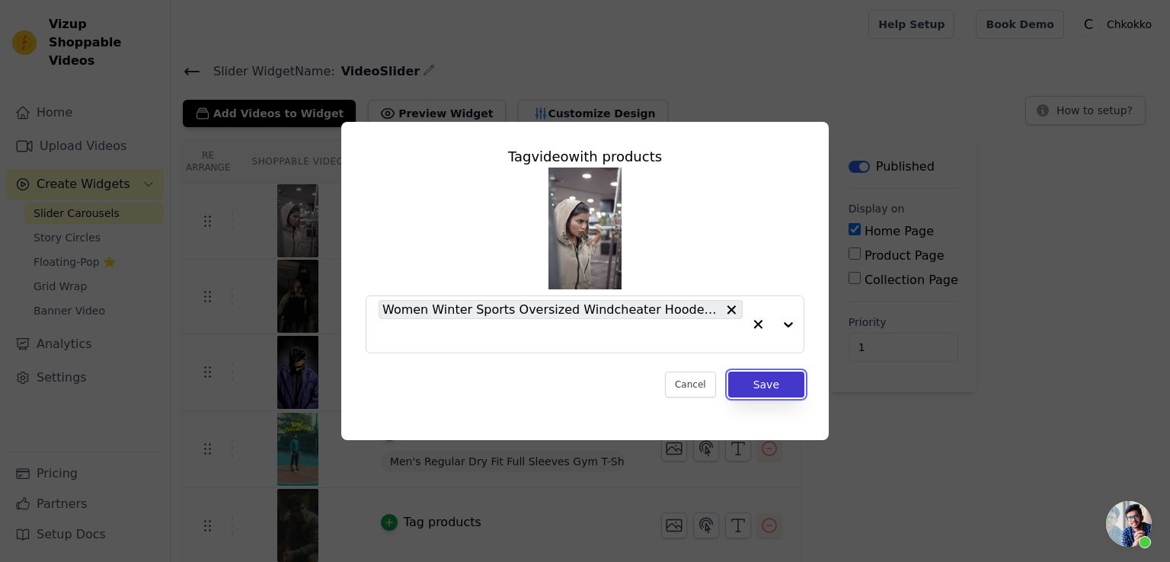
click at [778, 390] on button "Save" at bounding box center [766, 385] width 76 height 26
